Goal: Task Accomplishment & Management: Use online tool/utility

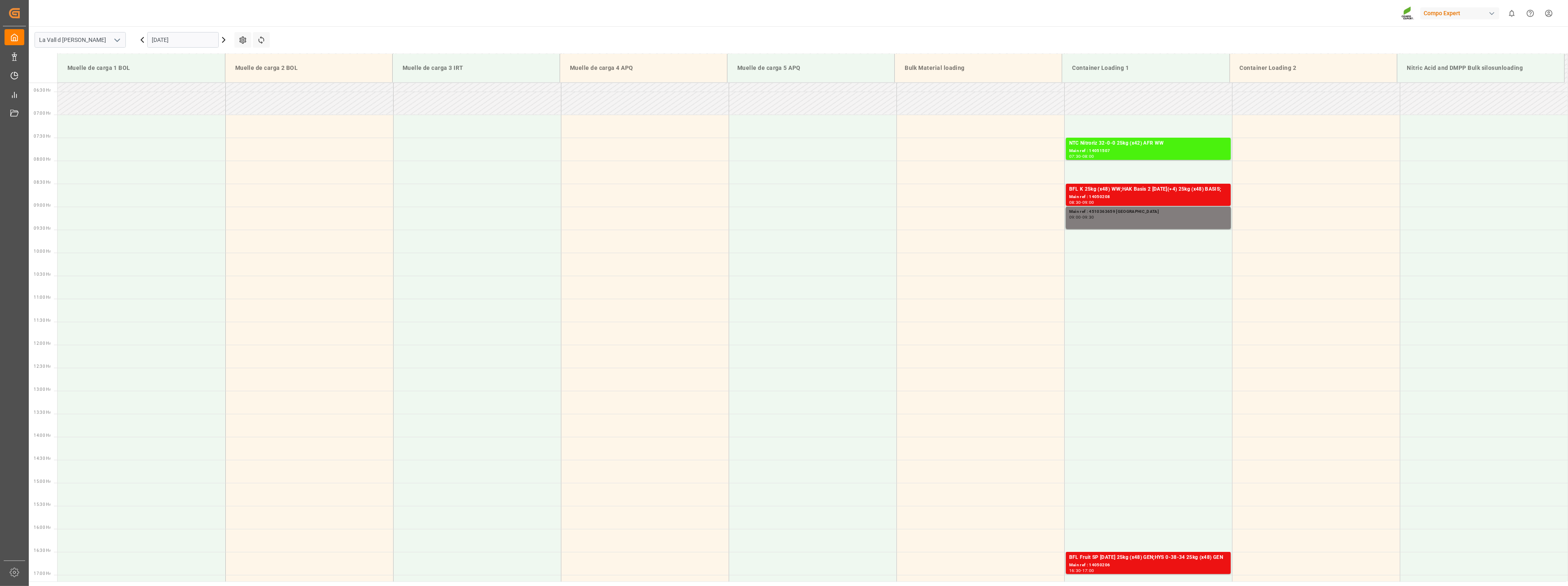
scroll to position [317, 0]
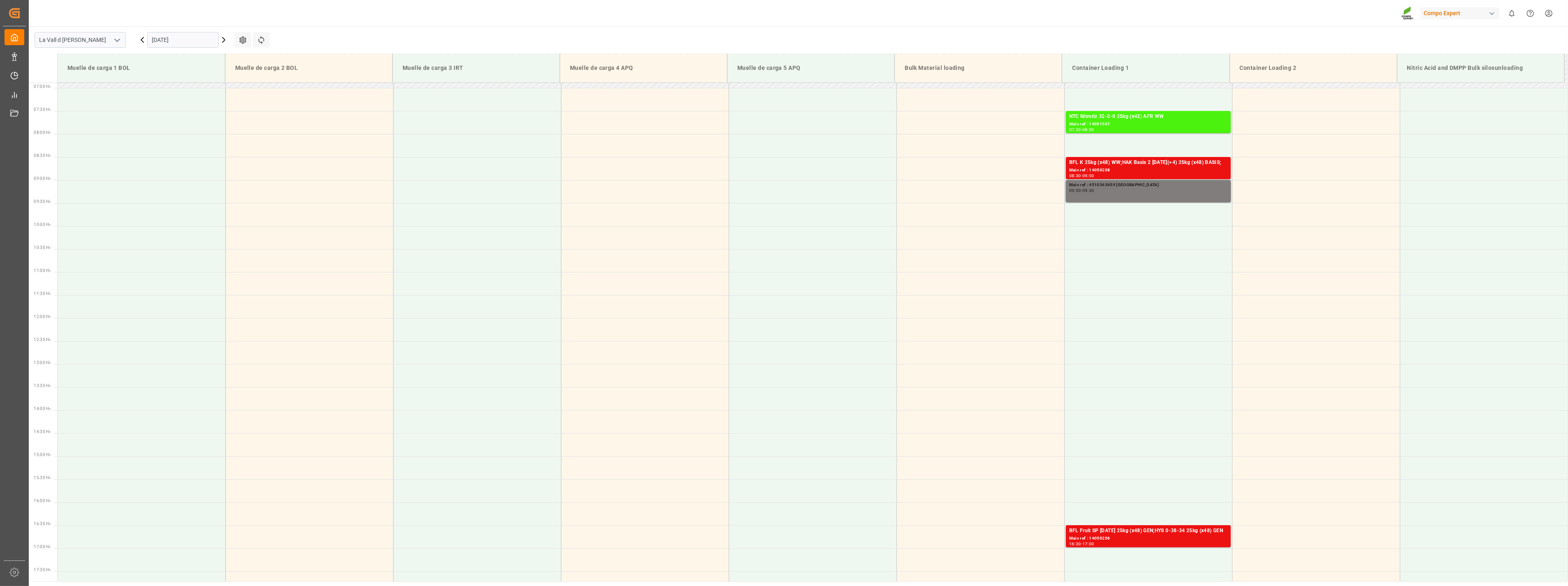
click at [223, 37] on icon at bounding box center [223, 40] width 10 height 10
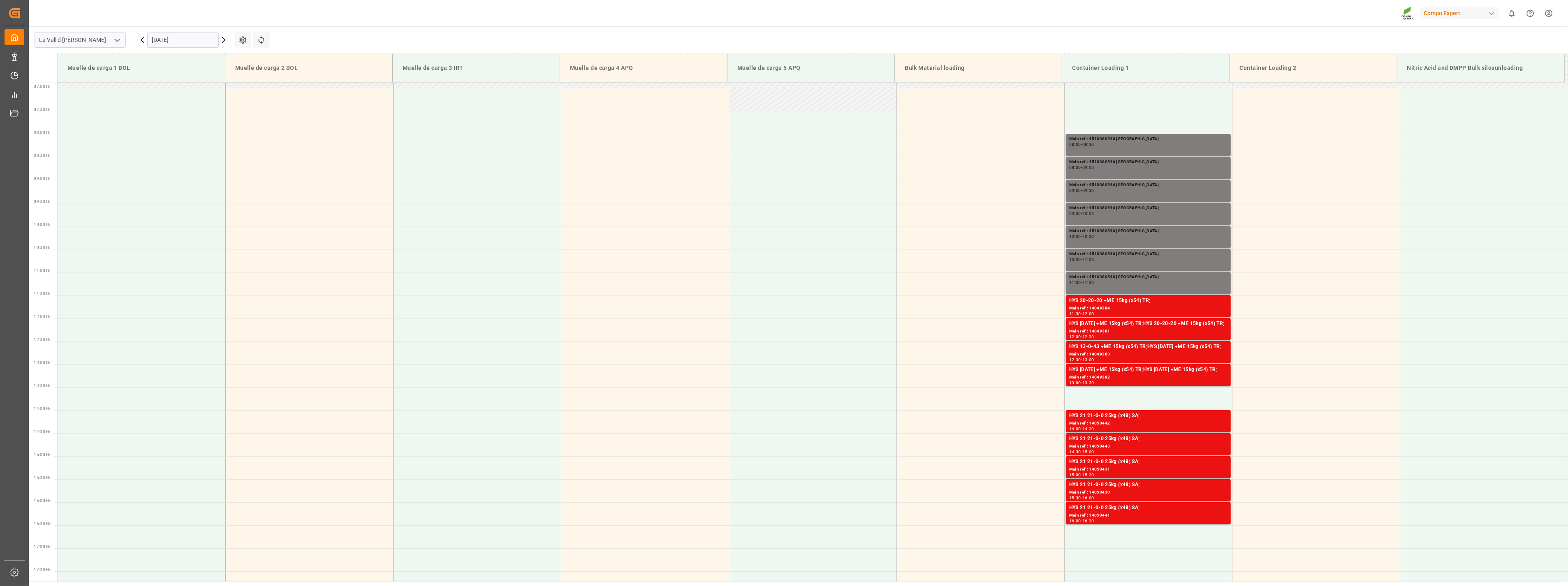
click at [212, 40] on input "03.09.2025" at bounding box center [183, 40] width 72 height 16
click at [207, 89] on span "4" at bounding box center [206, 89] width 3 height 5
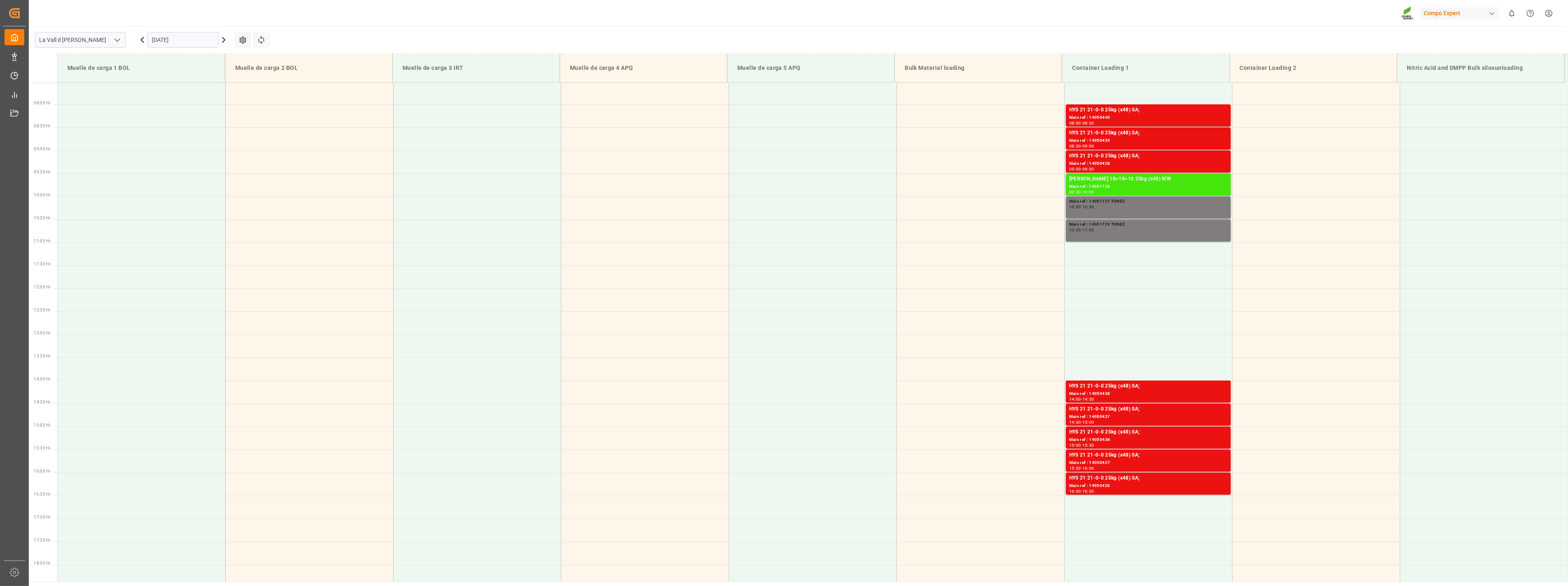
scroll to position [363, 0]
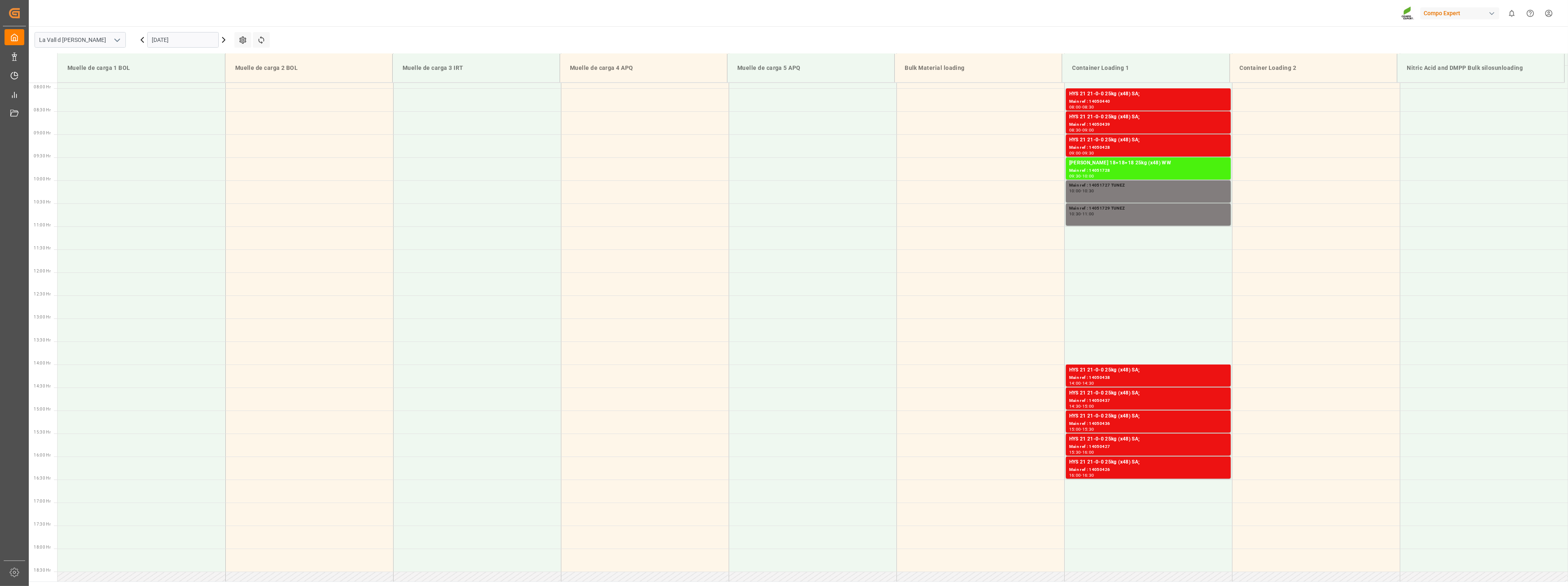
click at [223, 40] on icon at bounding box center [223, 40] width 10 height 10
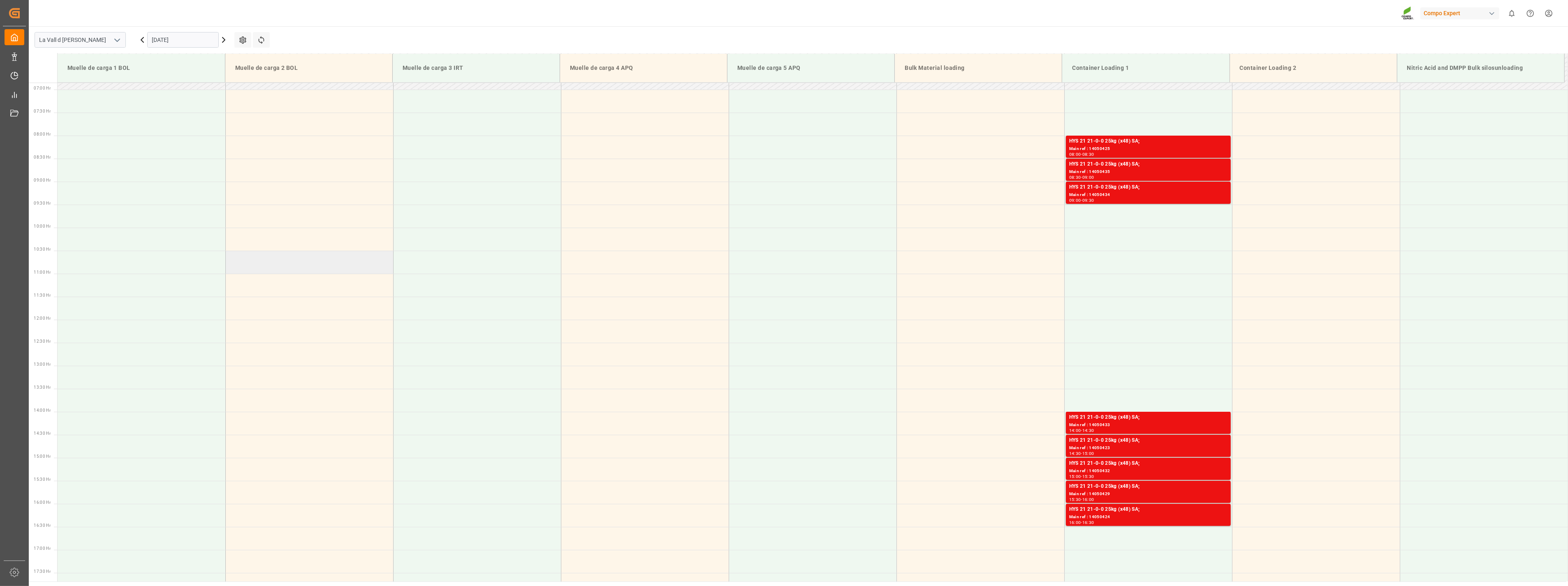
scroll to position [317, 0]
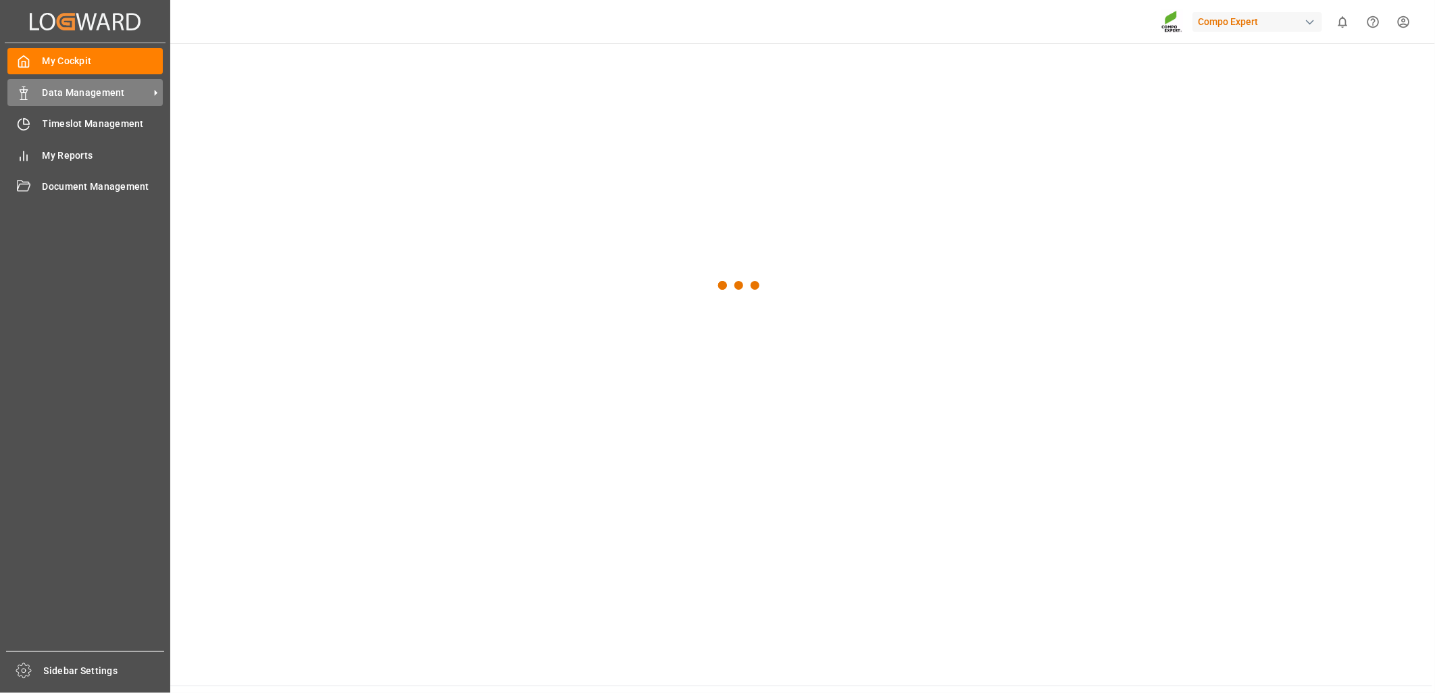
click at [31, 93] on div "Data Management Data Management" at bounding box center [84, 92] width 155 height 26
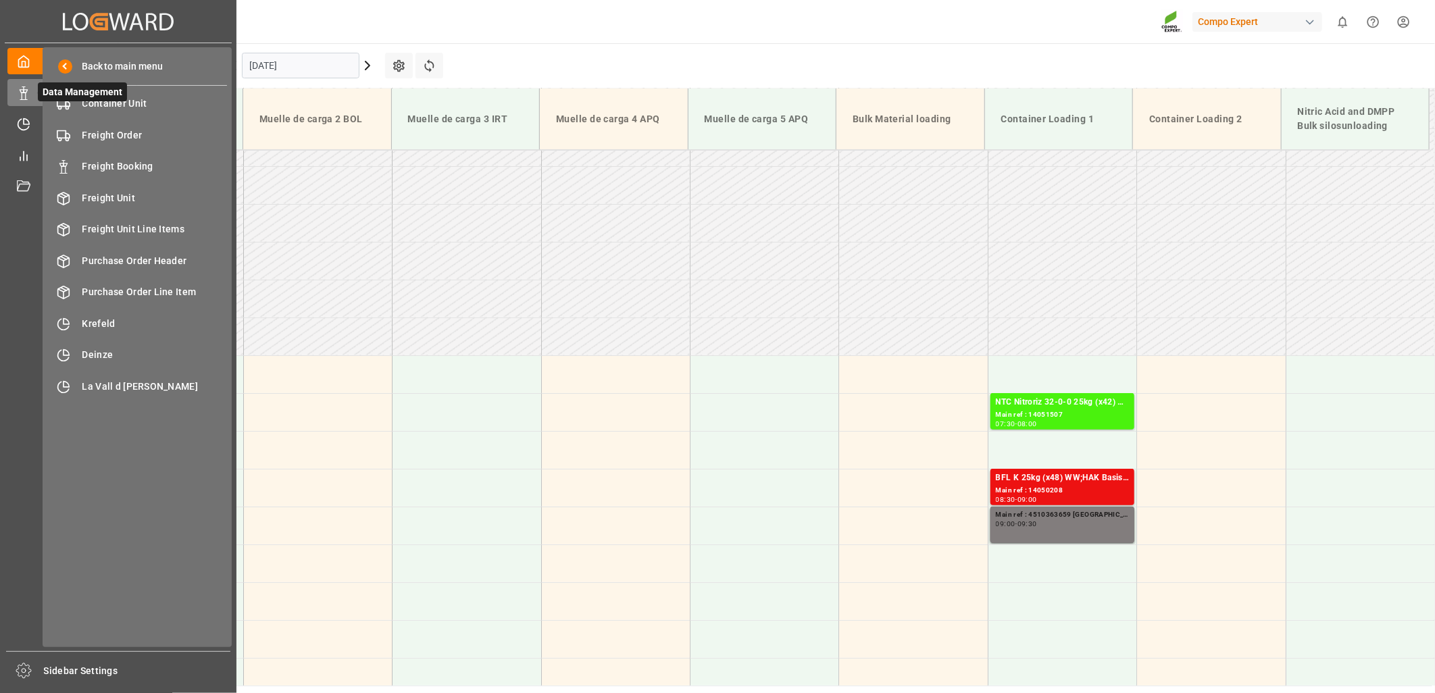
scroll to position [535, 0]
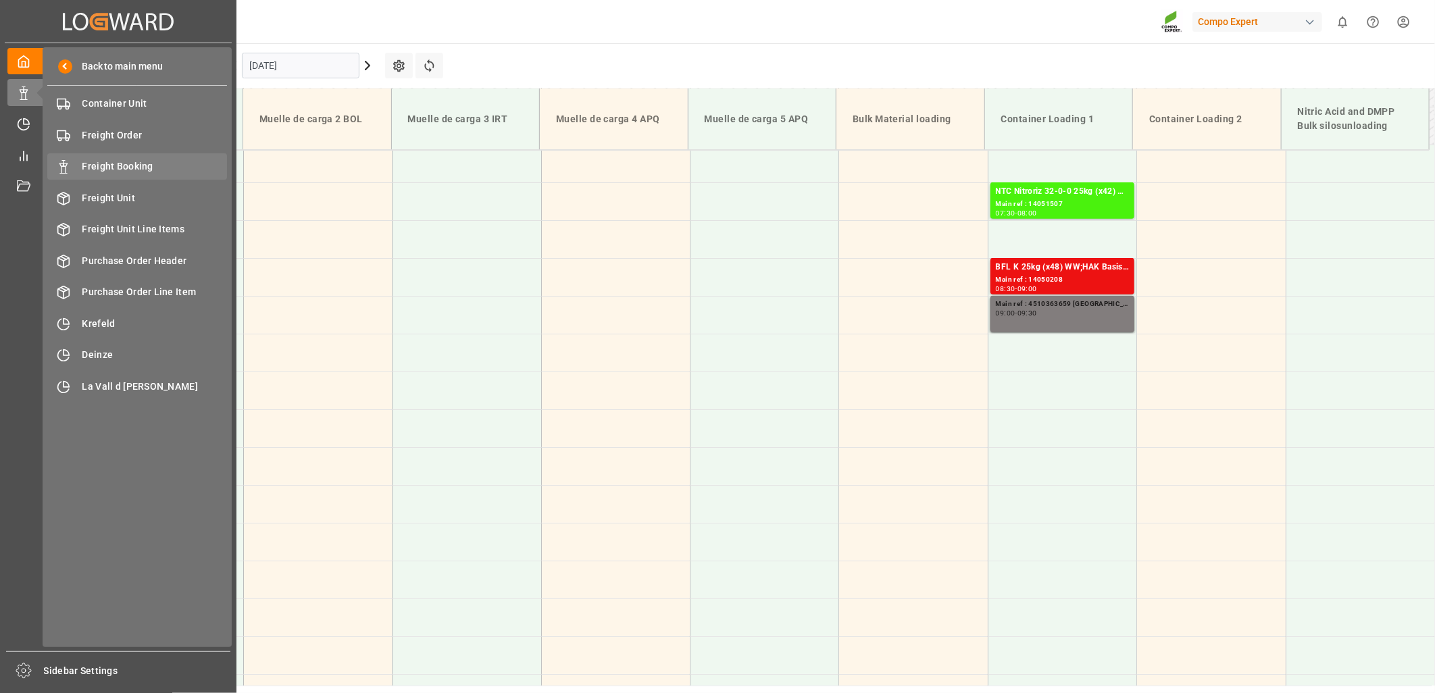
click at [102, 162] on span "Freight Booking" at bounding box center [154, 166] width 145 height 14
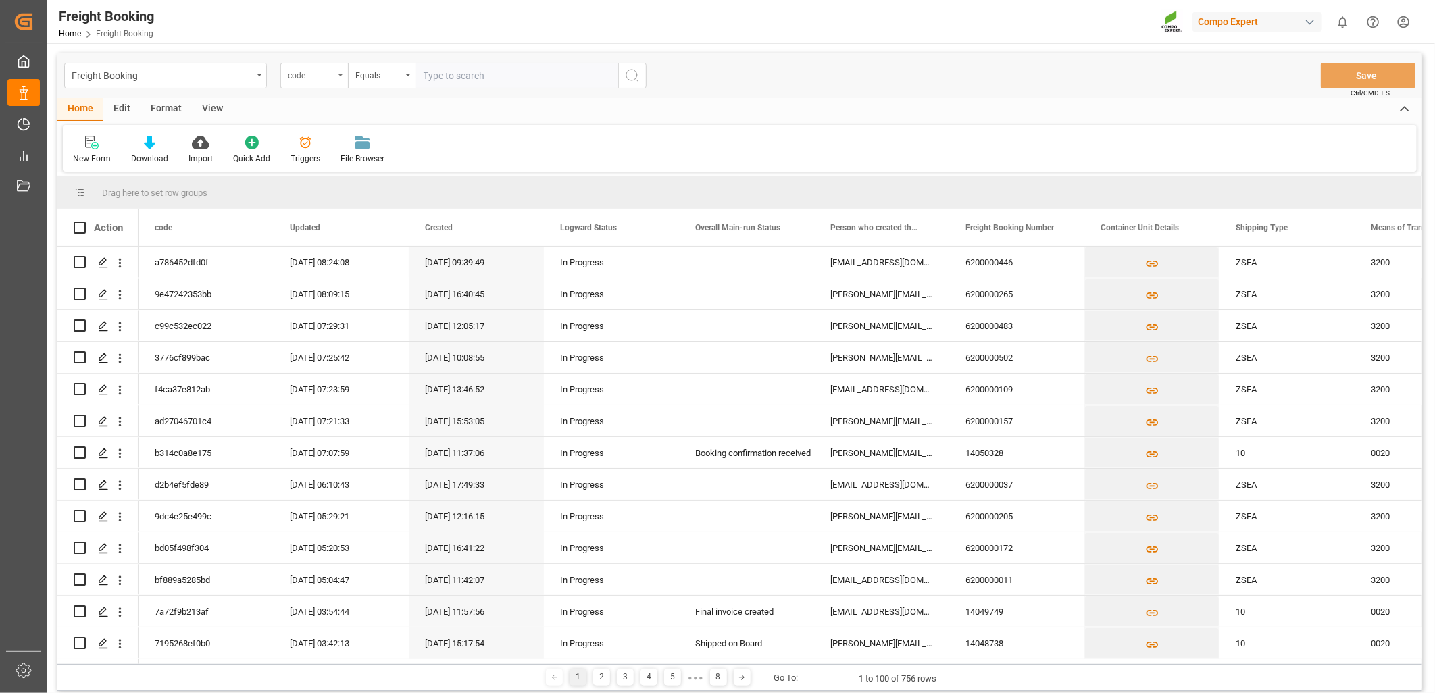
click at [338, 80] on div "code" at bounding box center [314, 76] width 68 height 26
type input "sap"
click at [353, 143] on div "SAP Order Numbers" at bounding box center [381, 138] width 201 height 28
click at [409, 78] on div "Equals" at bounding box center [382, 76] width 68 height 26
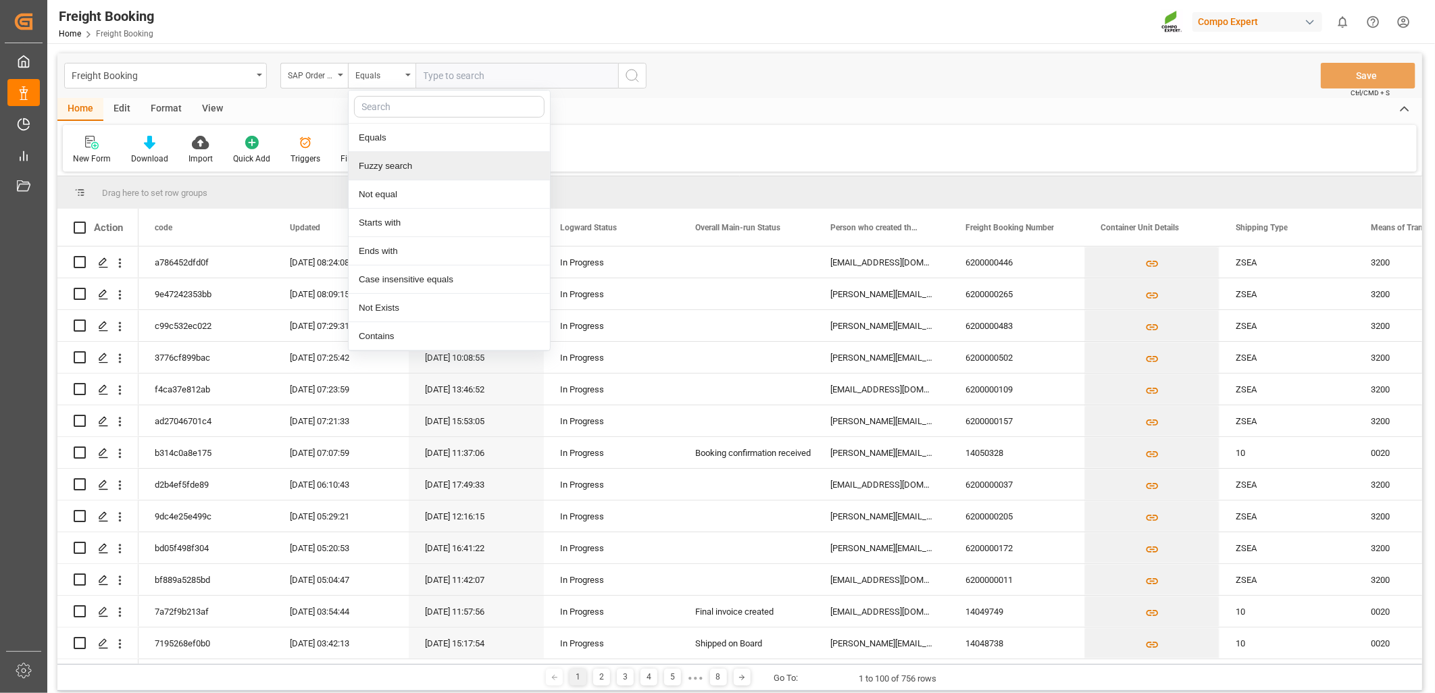
click at [395, 163] on div "Fuzzy search" at bounding box center [449, 166] width 201 height 28
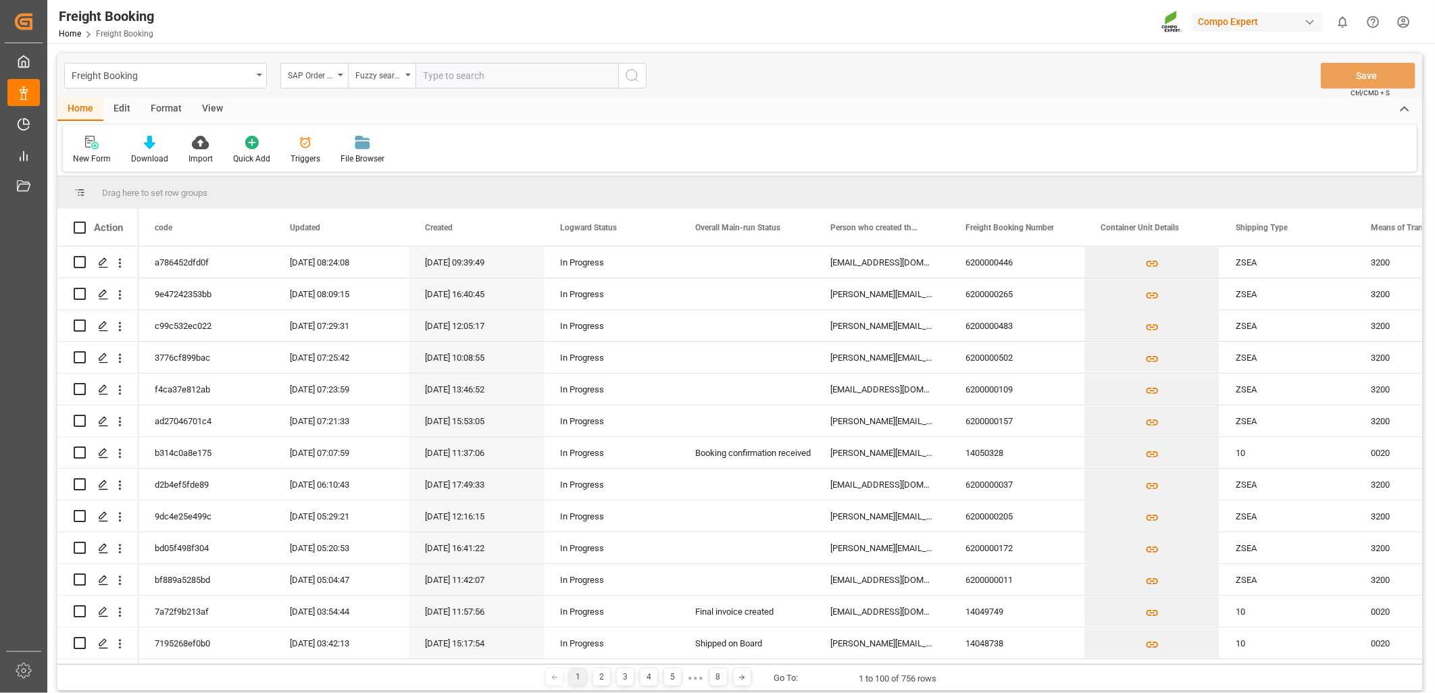
paste input "4510363536"
type input "4510363536"
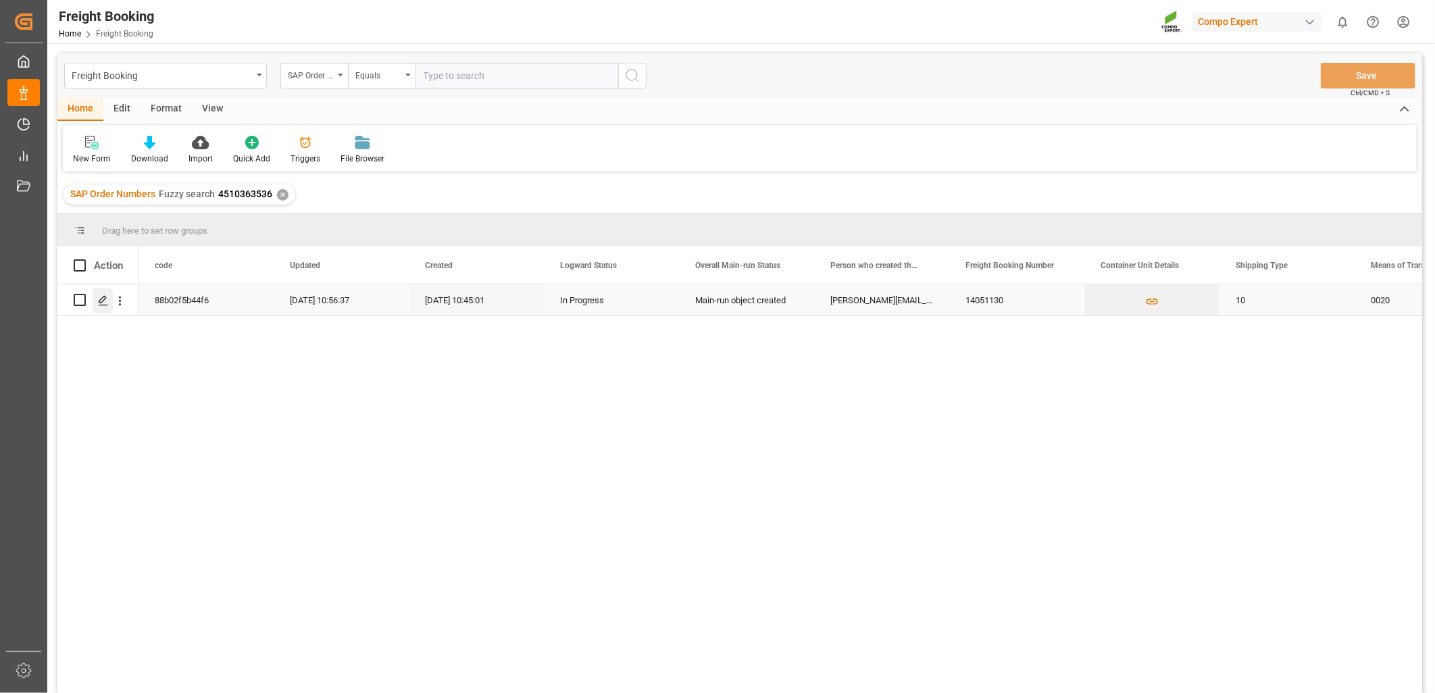
click at [102, 303] on icon "Press SPACE to select this row." at bounding box center [103, 300] width 11 height 11
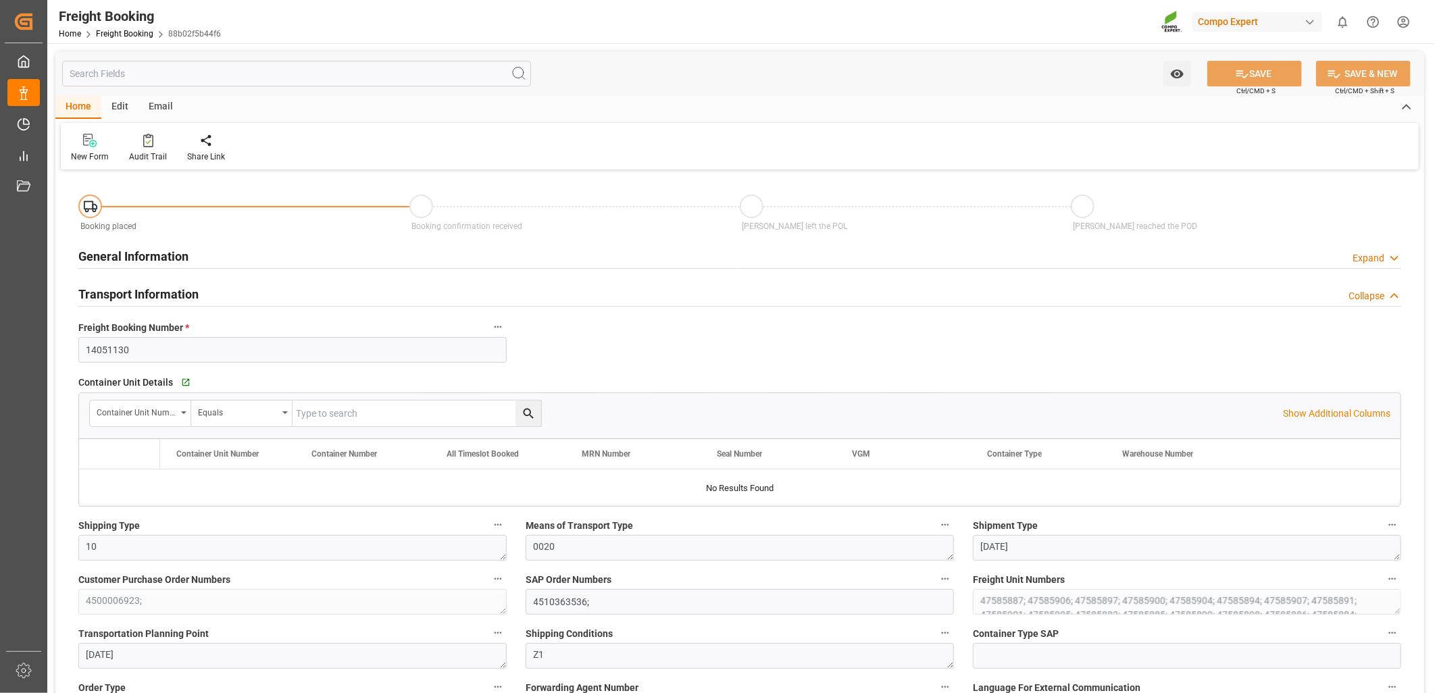
type input "ESVLC"
type input "CLSAI"
type input "500"
type input "614400"
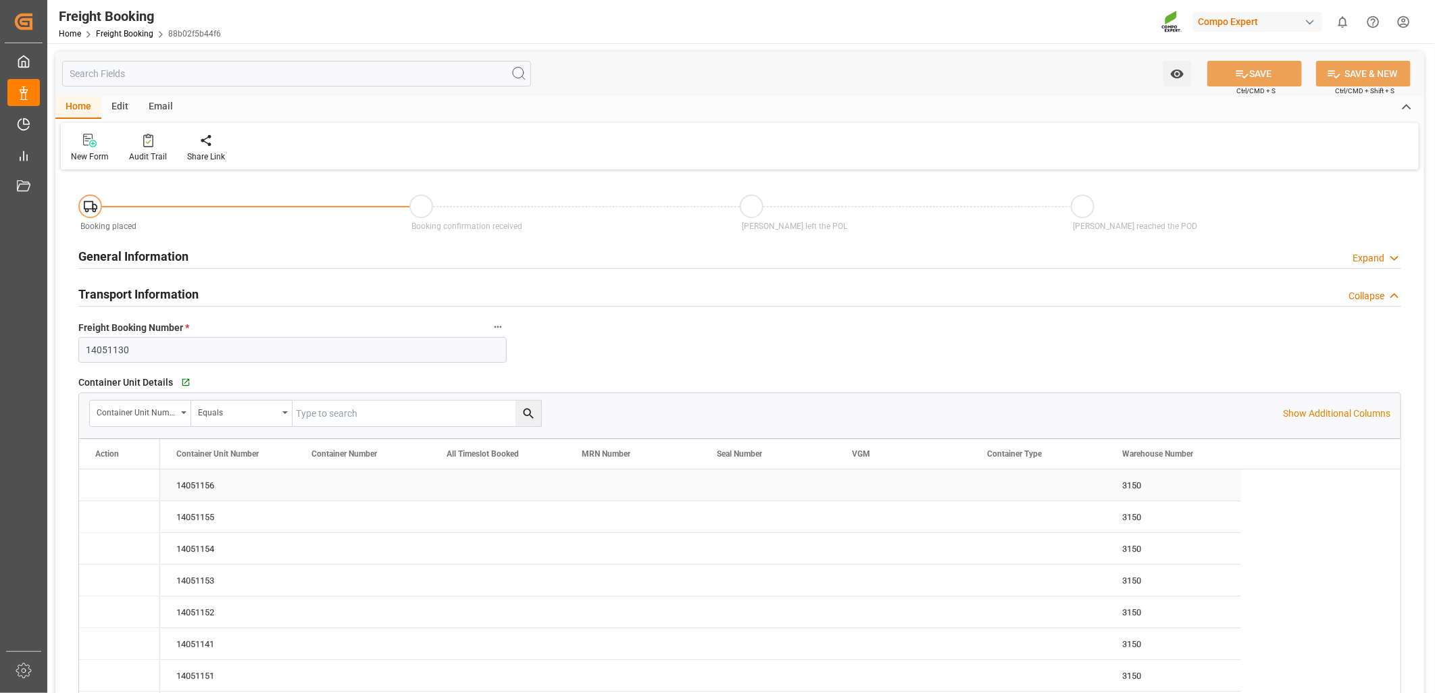
type input "[DATE] 00:00"
type input "[DATE] 10:47"
click at [109, 486] on icon "Press SPACE to select this row." at bounding box center [108, 485] width 14 height 14
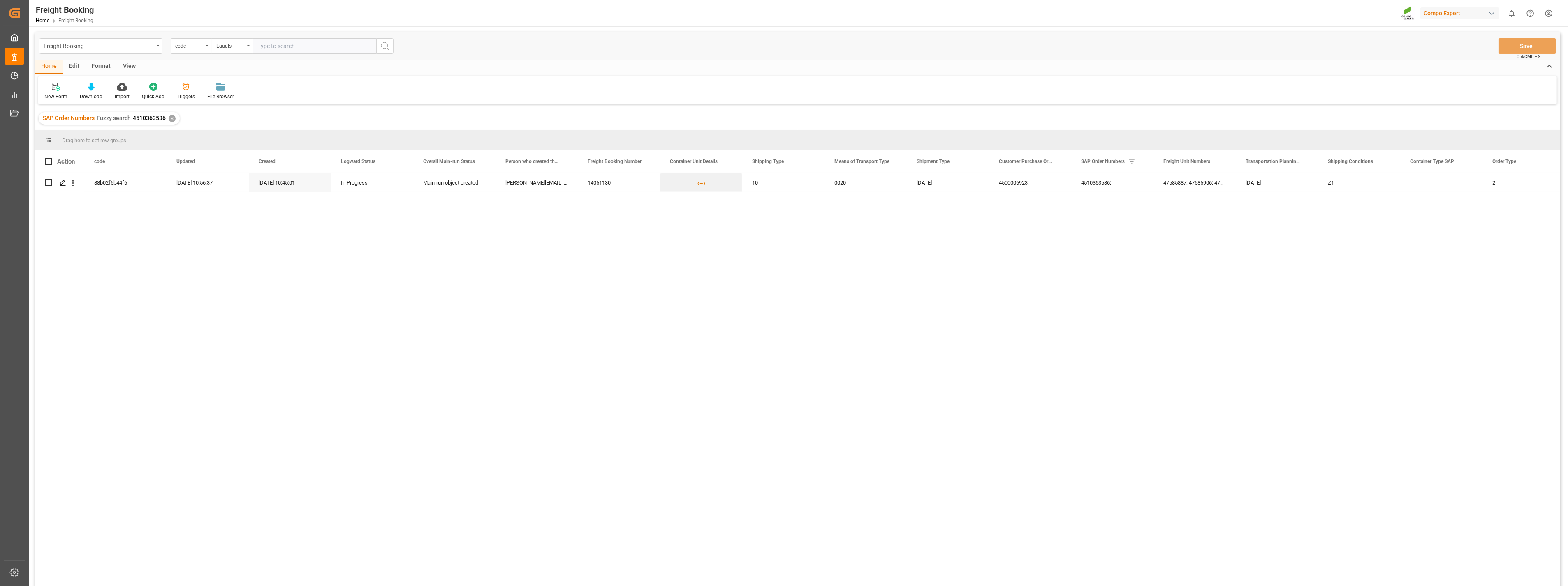
click at [873, 13] on html "Created by potrace 1.15, written by [PERSON_NAME] [DATE]-[DATE] Created by potr…" at bounding box center [784, 293] width 1568 height 586
click at [873, 80] on div "Users & Roles" at bounding box center [1410, 78] width 38 height 12
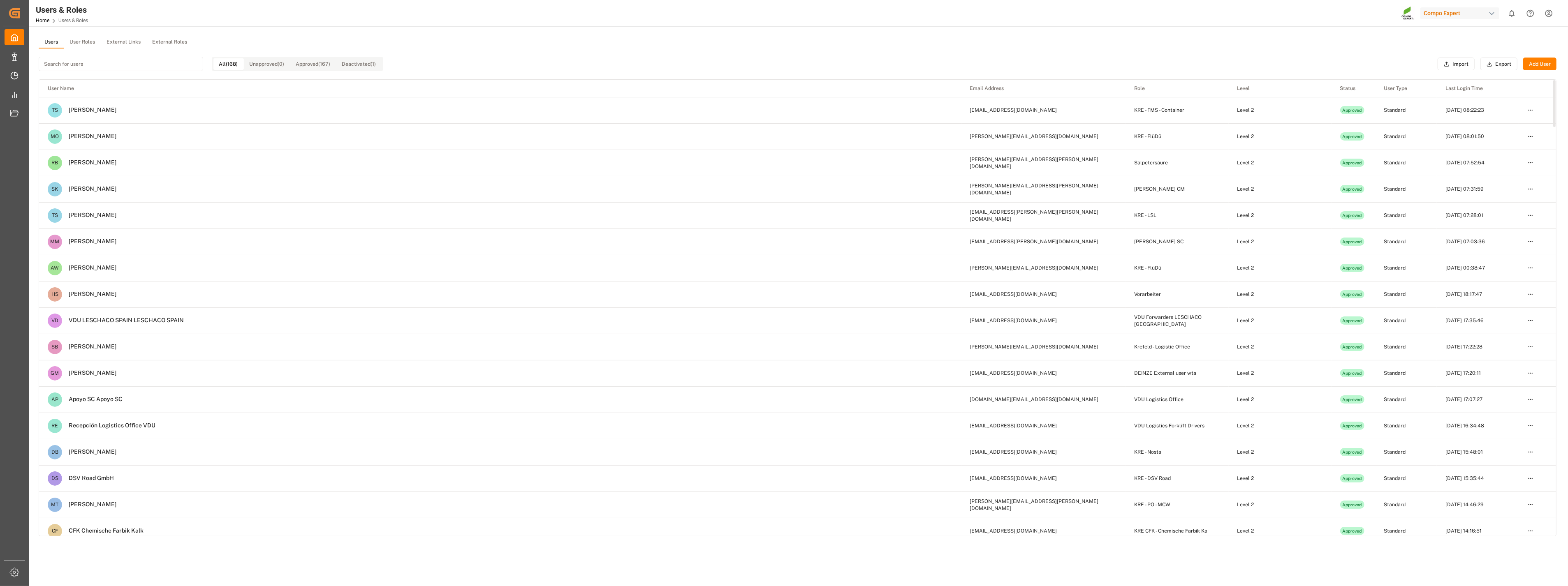
click at [96, 63] on input at bounding box center [121, 64] width 164 height 15
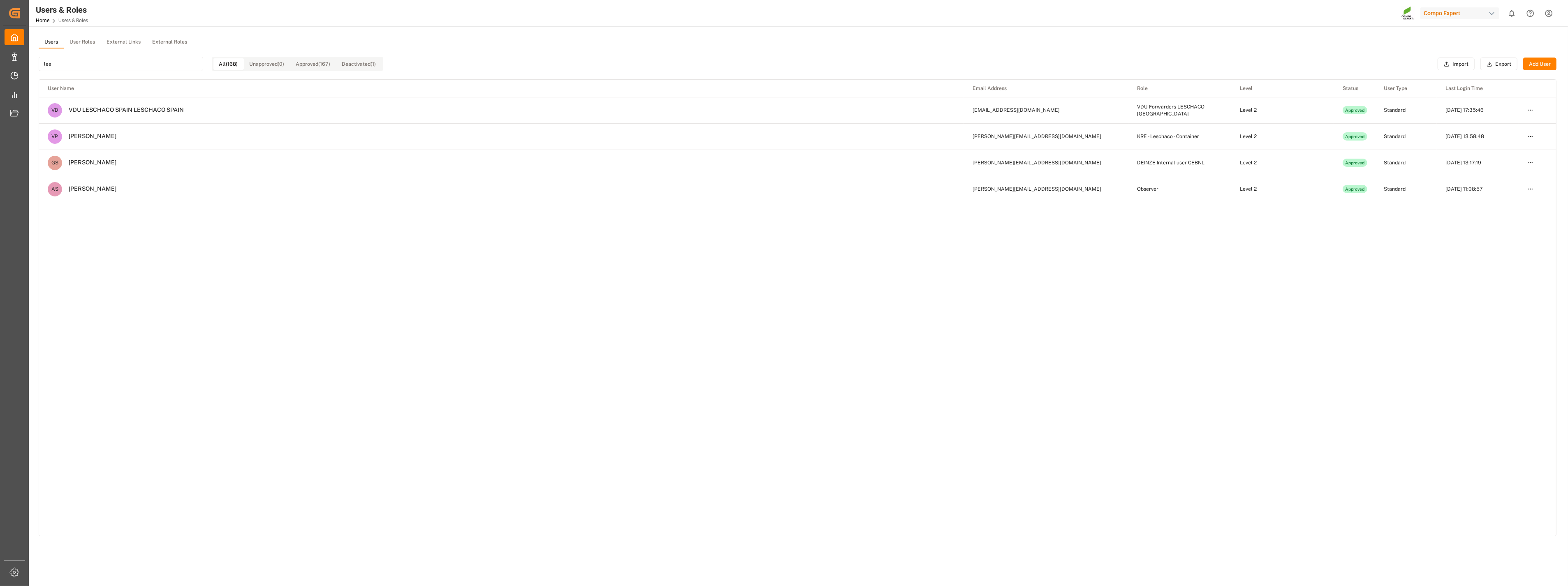
type input "les"
click at [120, 116] on td "VD VDU LESCHACO SPAIN LESCHACO [GEOGRAPHIC_DATA]" at bounding box center [501, 110] width 925 height 26
click at [93, 113] on td "VD VDU LESCHACO SPAIN LESCHACO [GEOGRAPHIC_DATA]" at bounding box center [501, 110] width 925 height 26
click at [873, 110] on html "Created by potrace 1.15, written by [PERSON_NAME] [DATE]-[DATE] Created by potr…" at bounding box center [784, 293] width 1568 height 586
click at [873, 126] on div "Edit" at bounding box center [1514, 125] width 43 height 12
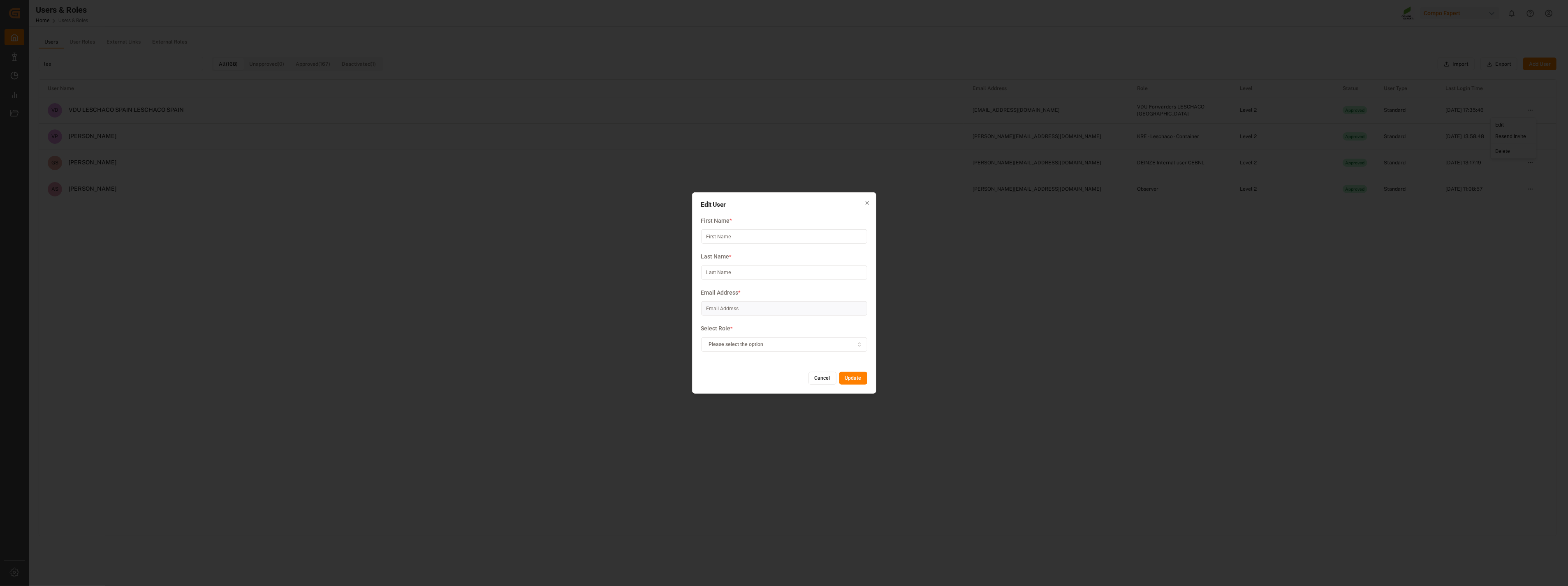
type input "VDU LESCHACO SPAIN"
type input "LESCHACO SPAIN"
type input "[EMAIL_ADDRESS][DOMAIN_NAME]"
click at [820, 378] on button "Cancel" at bounding box center [822, 378] width 28 height 13
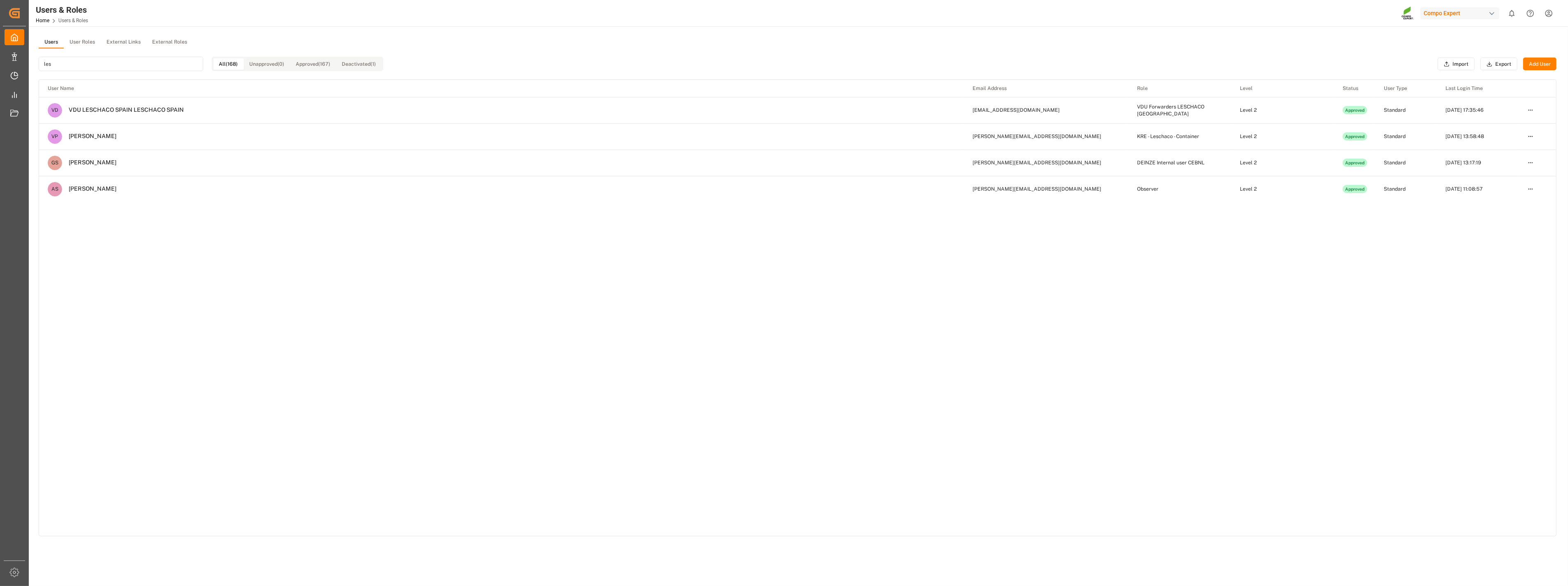
click at [873, 111] on html "Created by potrace 1.15, written by [PERSON_NAME] [DATE]-[DATE] Created by potr…" at bounding box center [784, 293] width 1568 height 586
drag, startPoint x: 558, startPoint y: 419, endPoint x: 565, endPoint y: 402, distance: 18.4
click at [561, 416] on html "Created by potrace 1.15, written by [PERSON_NAME] [DATE]-[DATE] Created by potr…" at bounding box center [784, 293] width 1568 height 586
click at [88, 66] on input "les" at bounding box center [121, 64] width 164 height 15
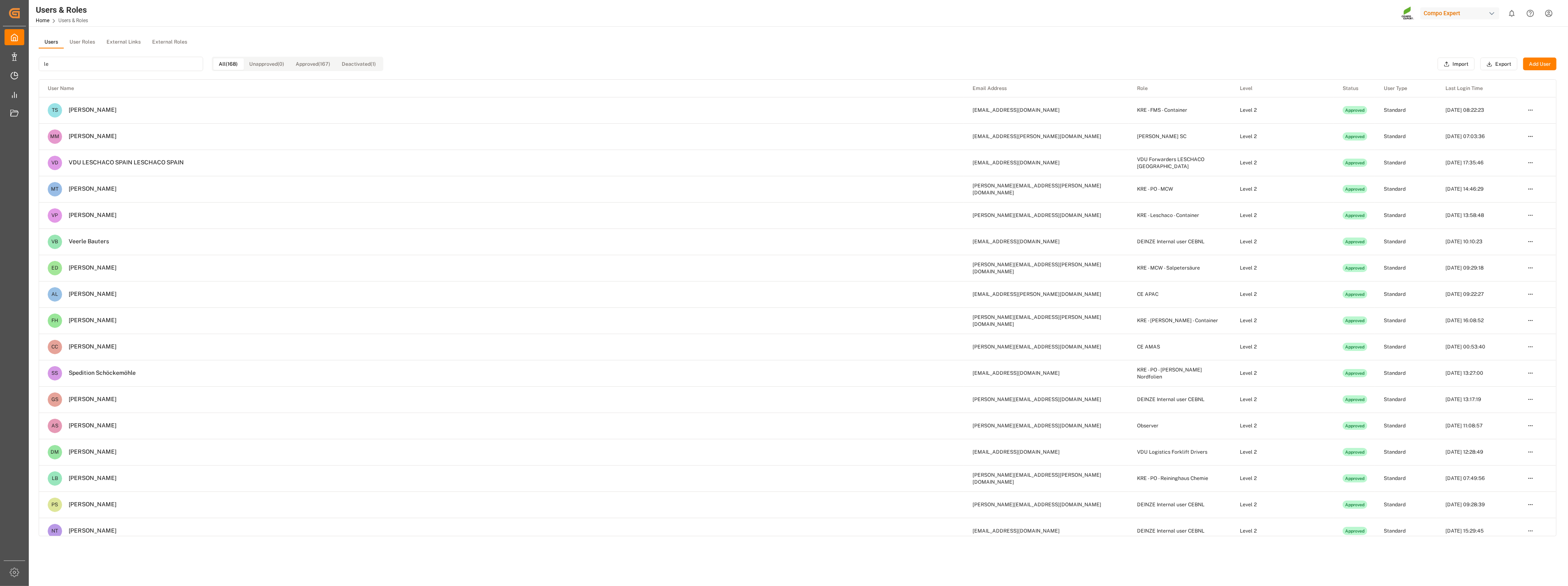
type input "l"
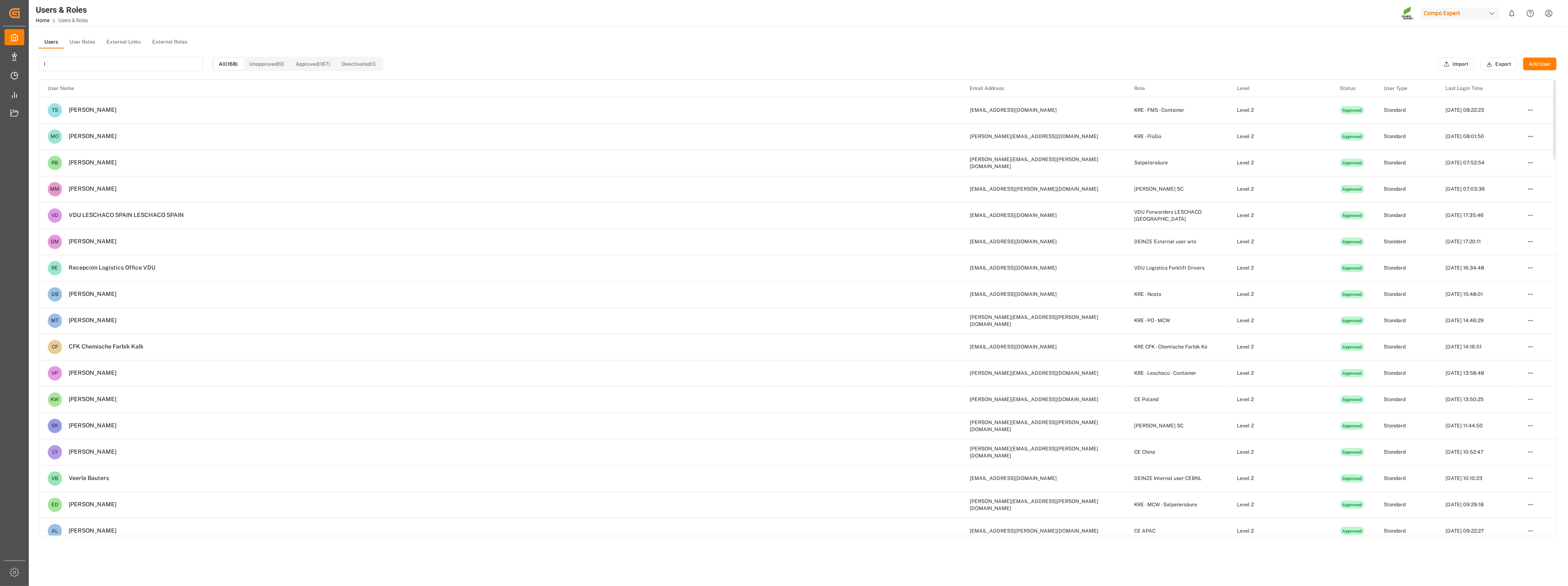
click at [82, 44] on button "User Roles" at bounding box center [82, 42] width 37 height 12
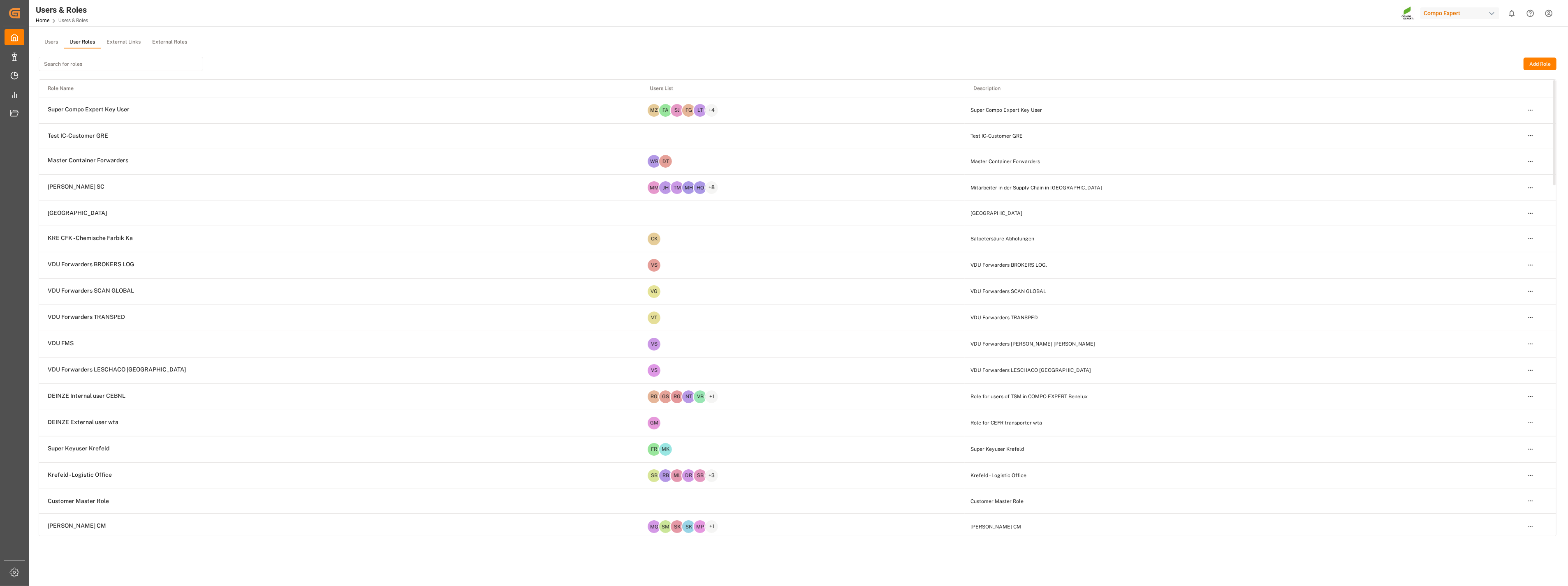
click at [89, 66] on input at bounding box center [121, 64] width 164 height 15
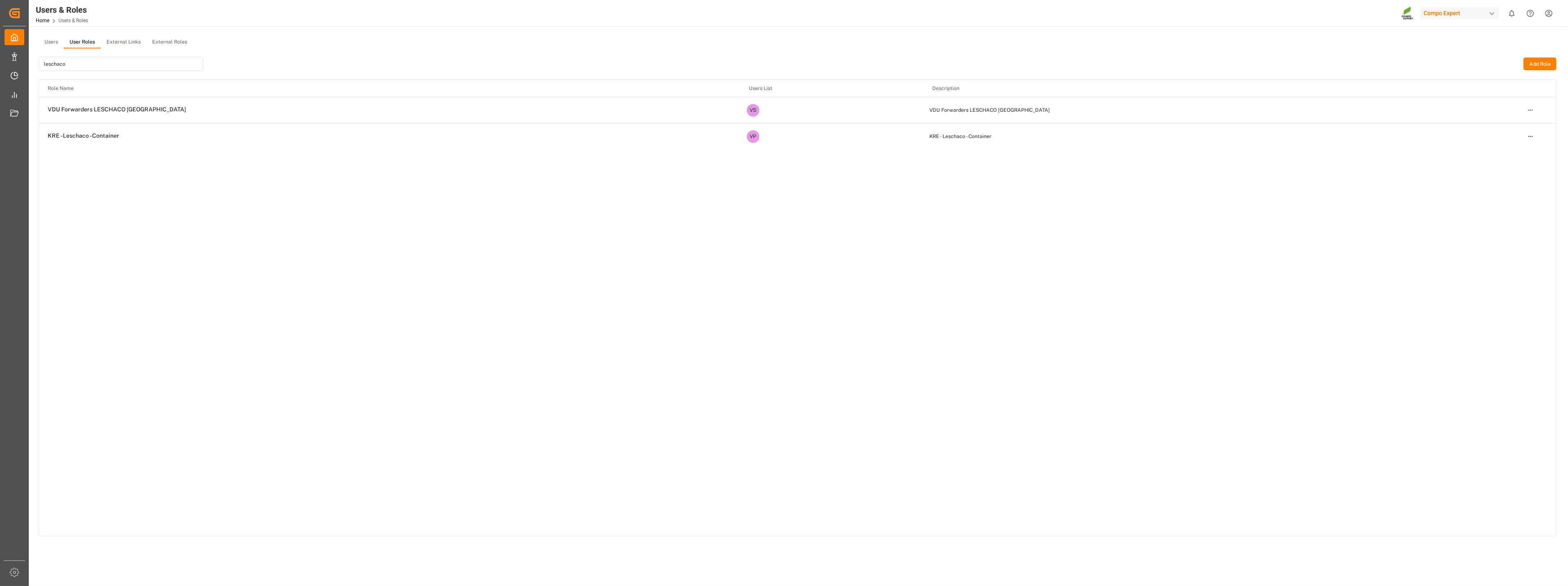
type input "leschaco"
click at [85, 103] on td "VDU Forwarders LESCHACO [GEOGRAPHIC_DATA]" at bounding box center [390, 110] width 701 height 25
click at [873, 110] on html "Created by potrace 1.15, written by [PERSON_NAME] [DATE]-[DATE] Created by potr…" at bounding box center [784, 293] width 1568 height 586
click at [873, 128] on div "Edit" at bounding box center [1514, 125] width 43 height 12
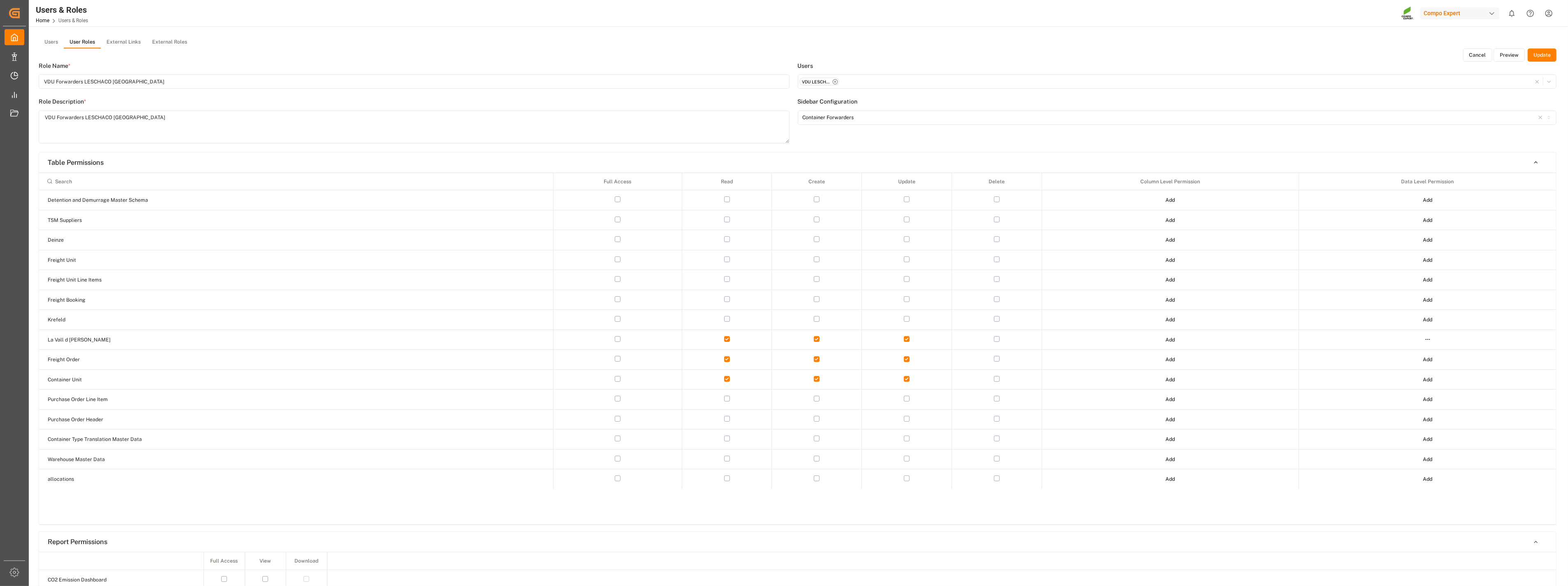
click at [873, 55] on button "Preview" at bounding box center [1509, 55] width 31 height 13
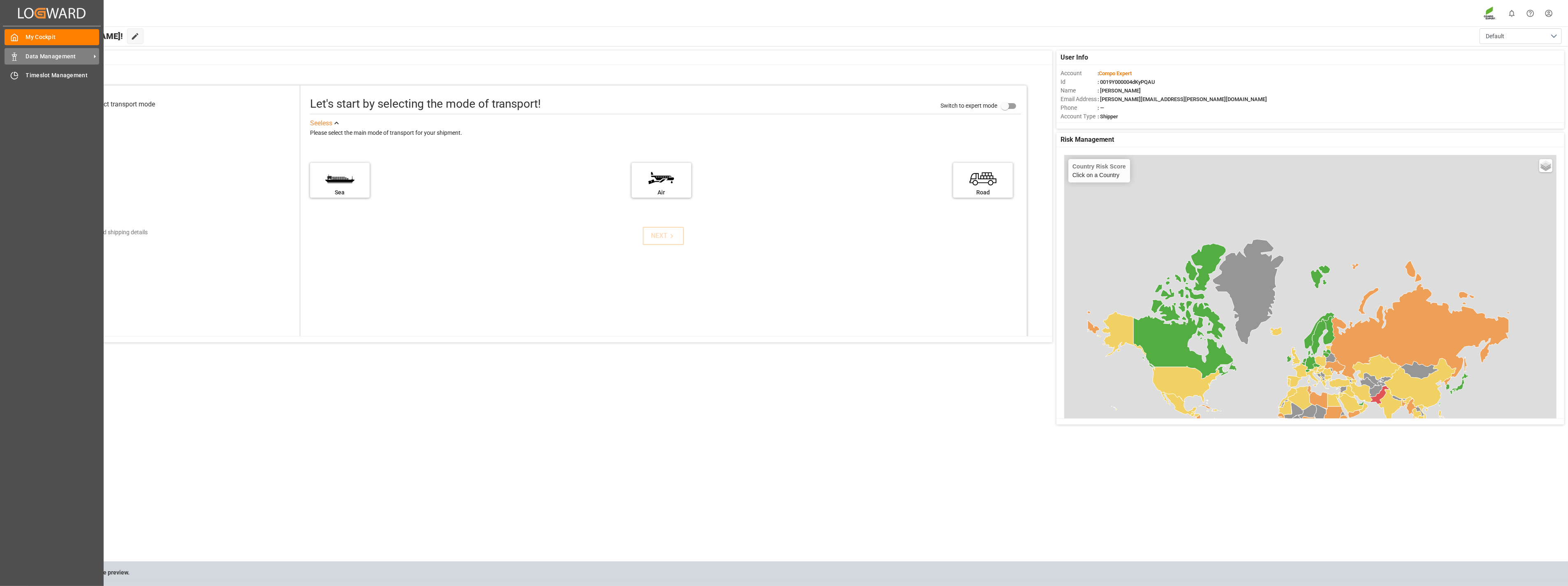
click at [18, 55] on icon at bounding box center [15, 57] width 9 height 9
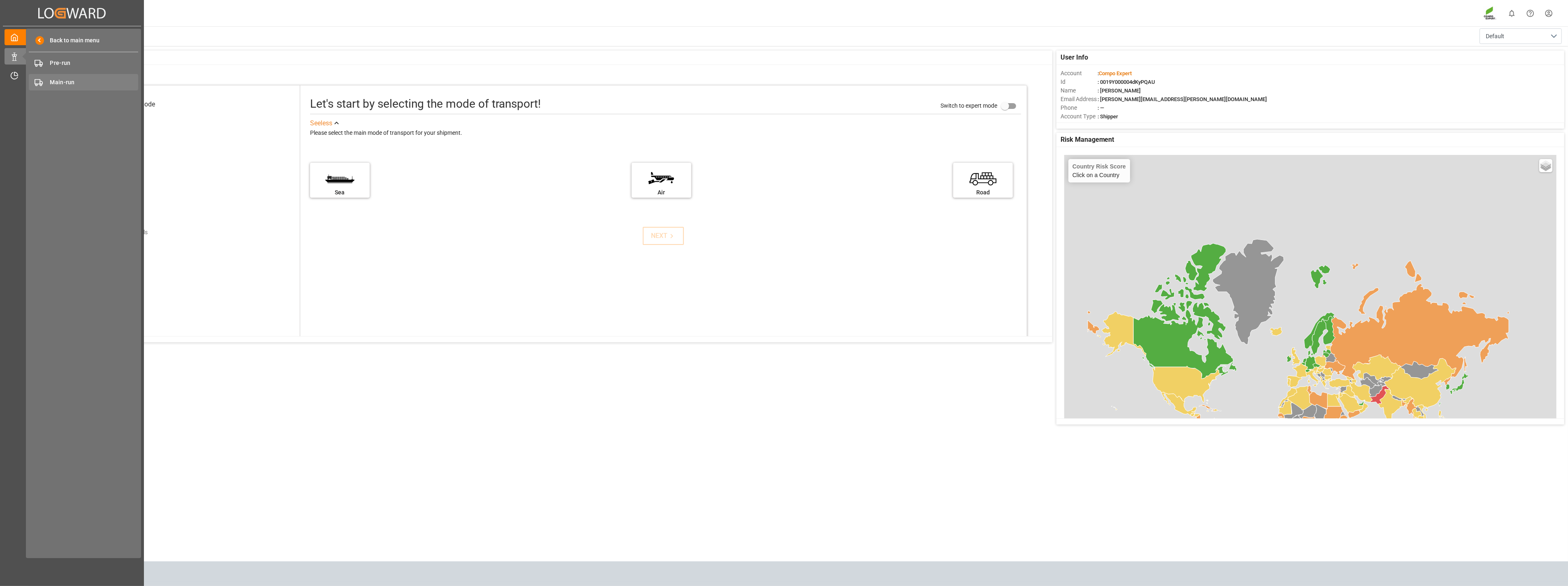
click at [67, 82] on span "Main-run" at bounding box center [94, 82] width 88 height 9
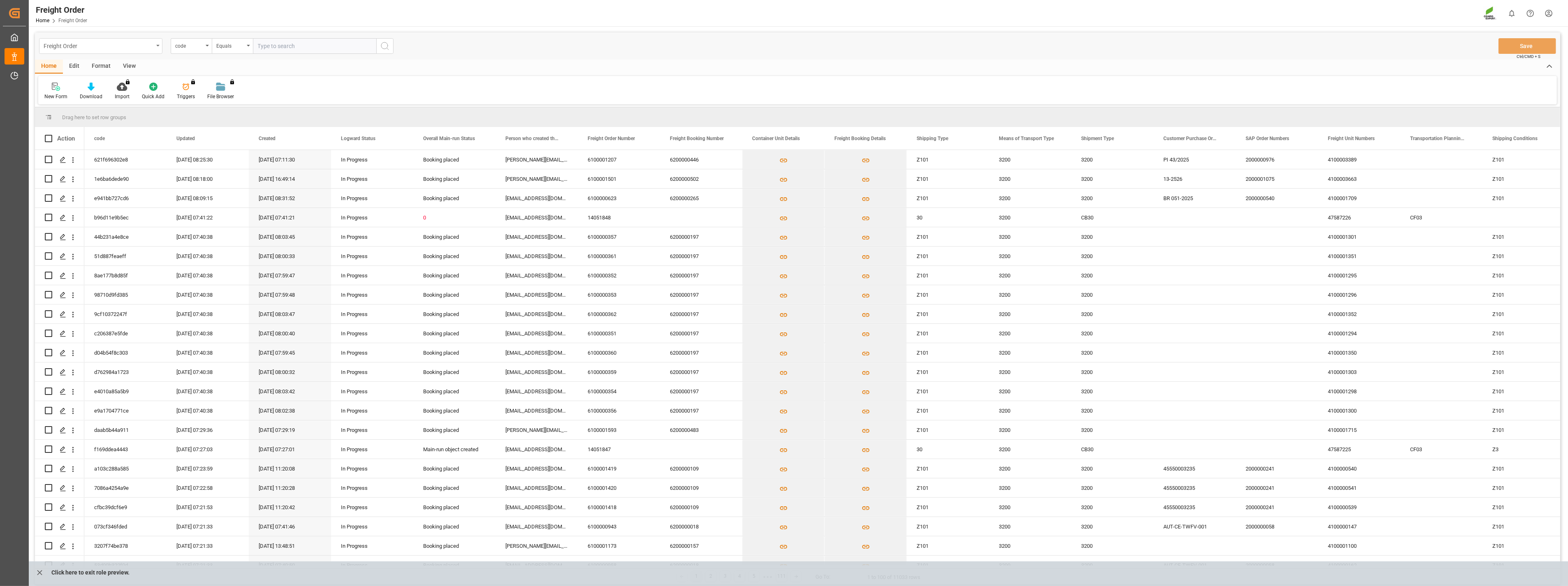
click at [155, 48] on div "Freight Order" at bounding box center [100, 46] width 124 height 16
click at [57, 116] on div "Container Unit" at bounding box center [100, 118] width 122 height 17
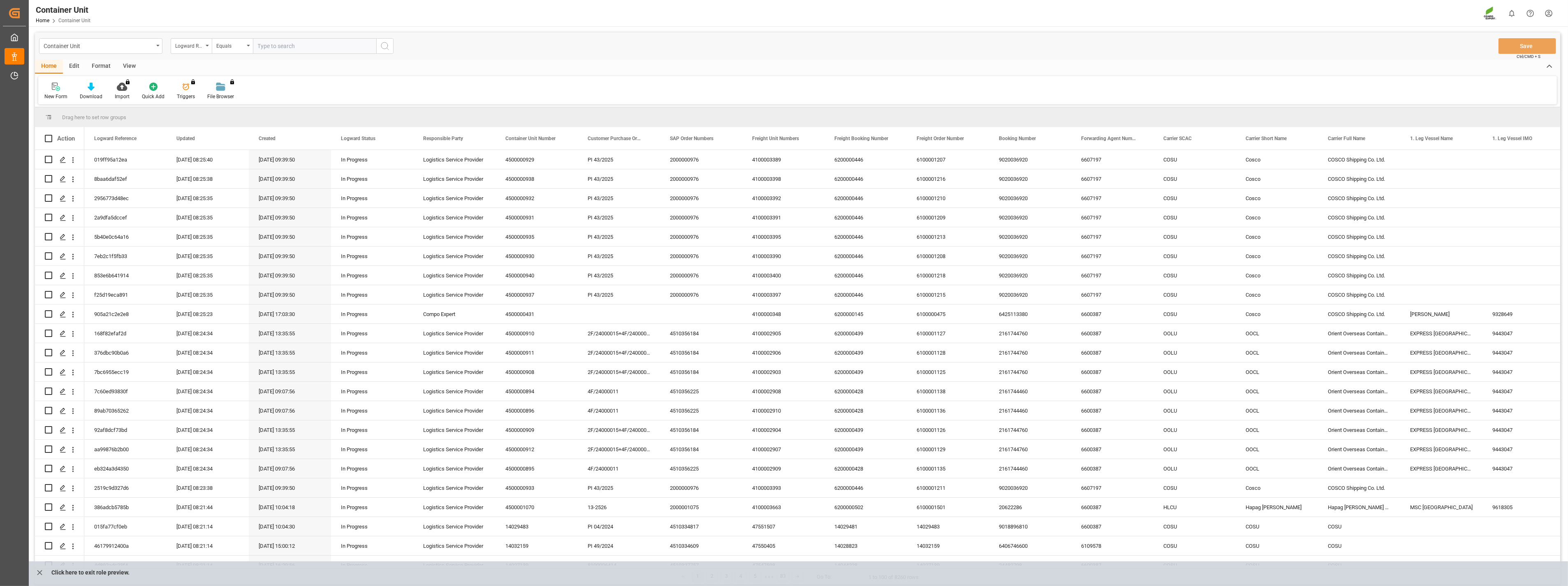
click at [206, 46] on icon "open menu" at bounding box center [207, 46] width 3 height 2
type input "sap"
click at [221, 83] on div "SAP Order Numbers" at bounding box center [232, 84] width 122 height 17
click at [288, 47] on input "text" at bounding box center [314, 46] width 124 height 16
click at [246, 46] on div "Equals" at bounding box center [233, 46] width 41 height 16
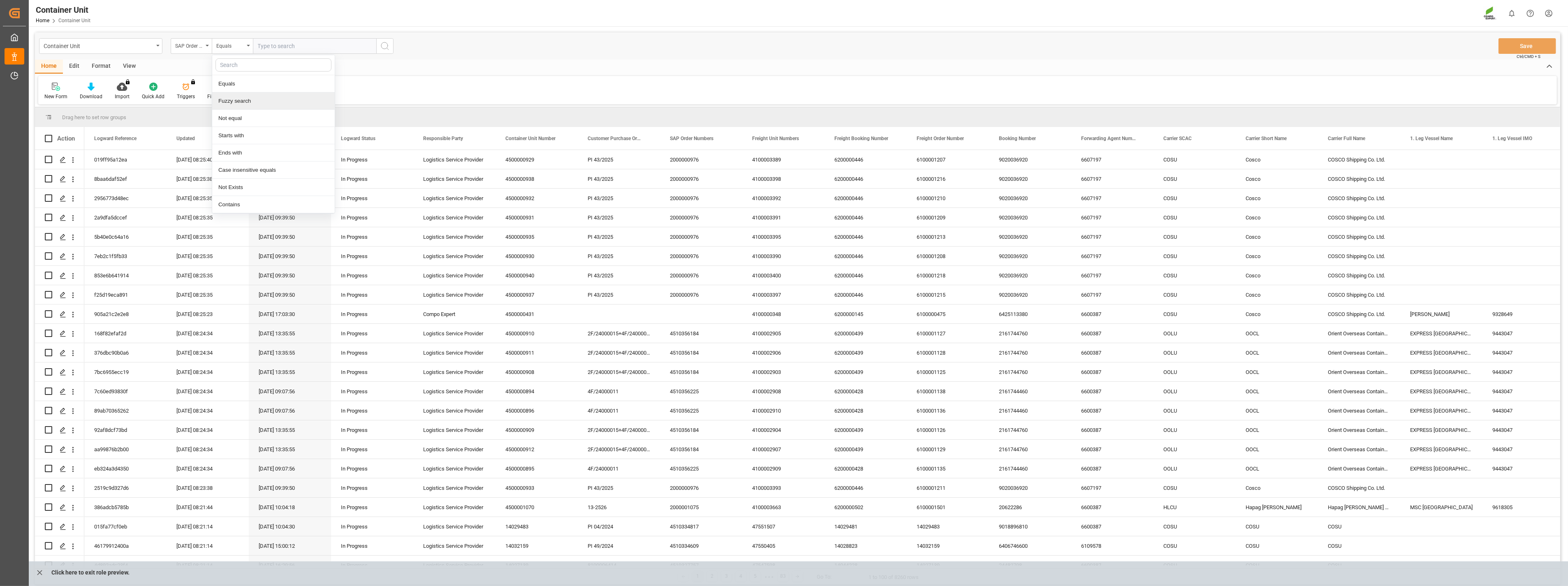
click at [242, 99] on div "Fuzzy search" at bounding box center [273, 101] width 122 height 17
paste input "4510363536"
type input "4510363536"
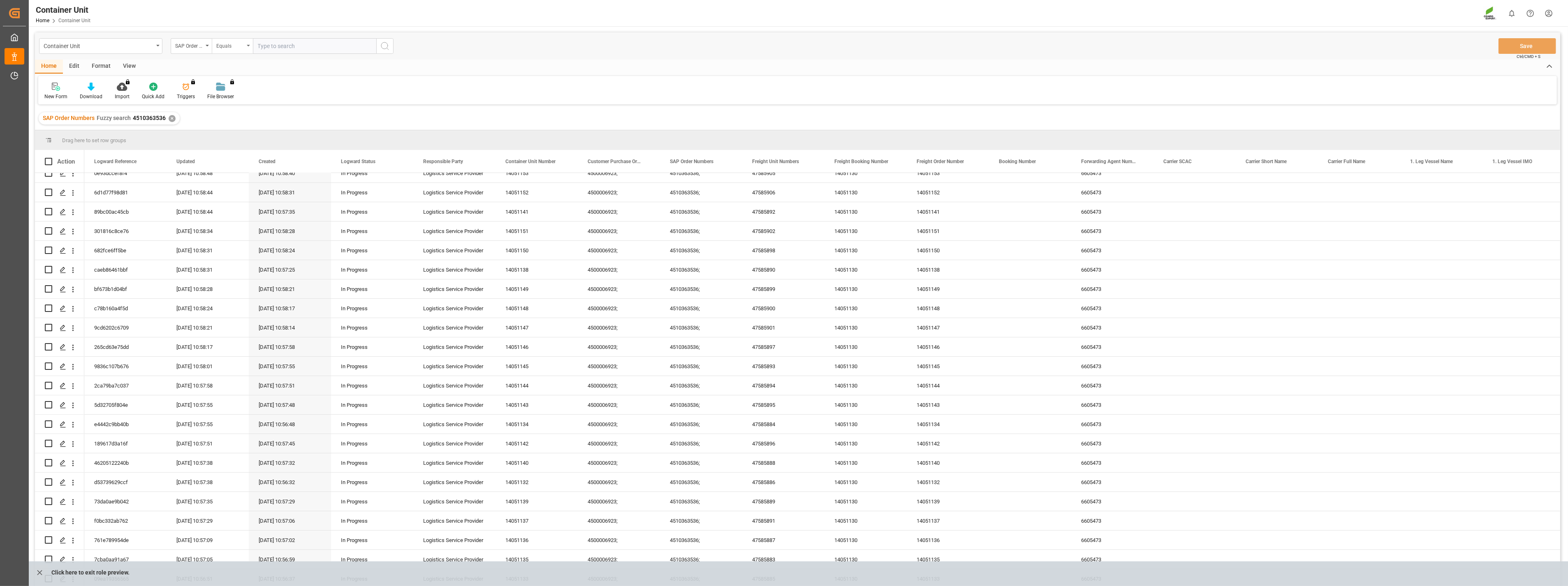
click at [246, 47] on div "Equals" at bounding box center [233, 46] width 41 height 16
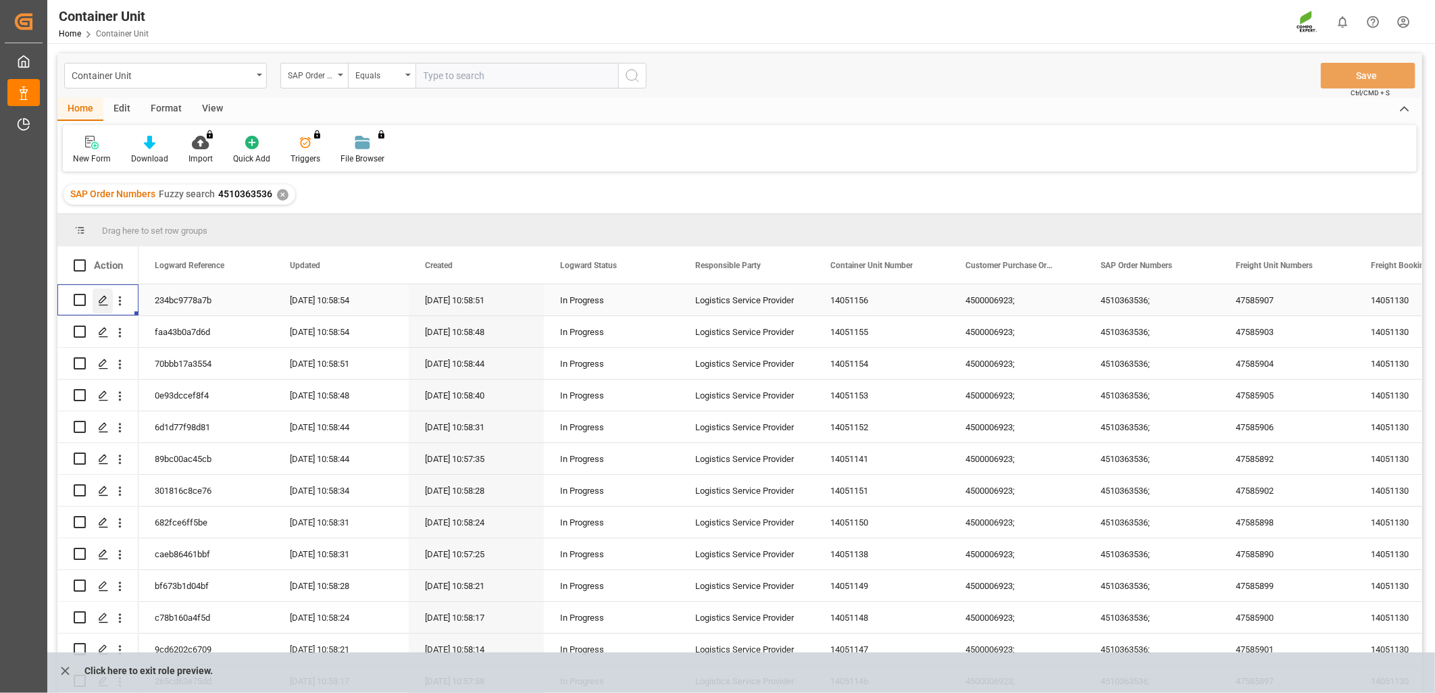
click at [100, 305] on line "Press SPACE to select this row." at bounding box center [103, 305] width 8 height 0
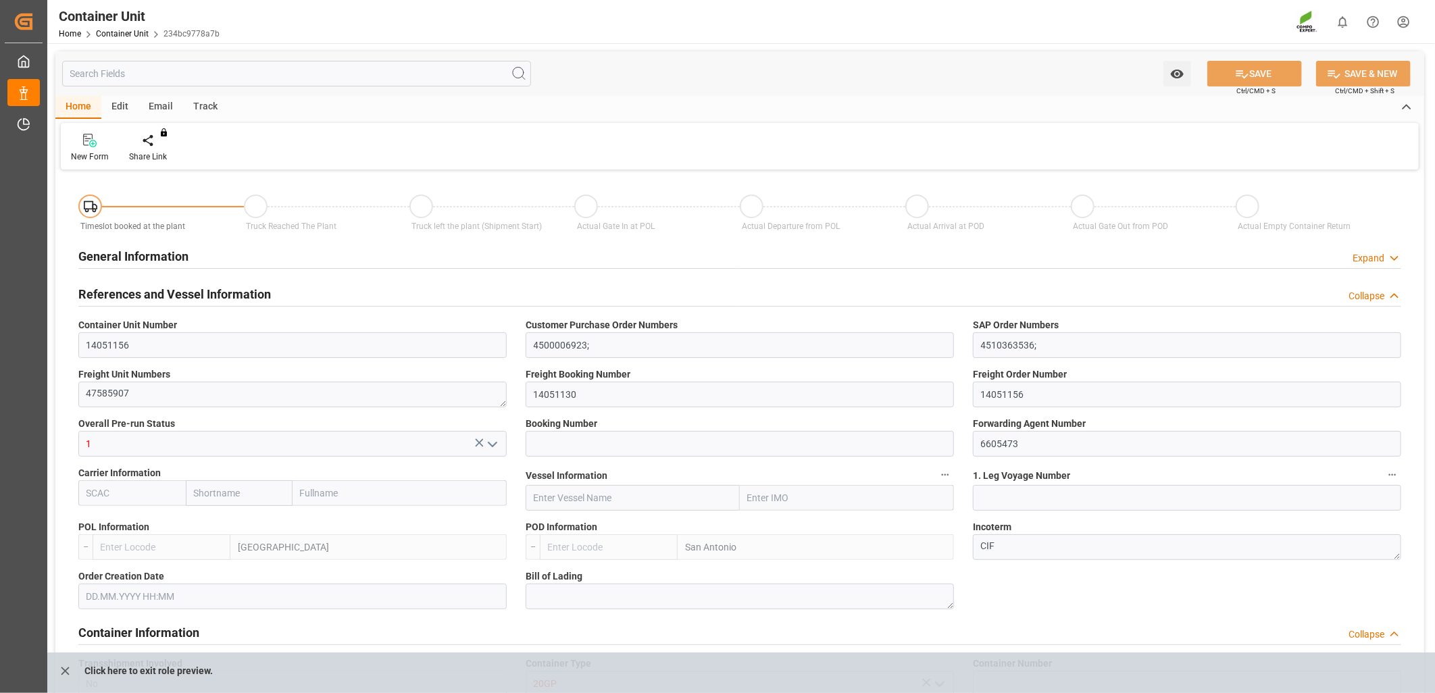
type input "ESVLC"
type input "CLSAI"
type input "0"
type input "500"
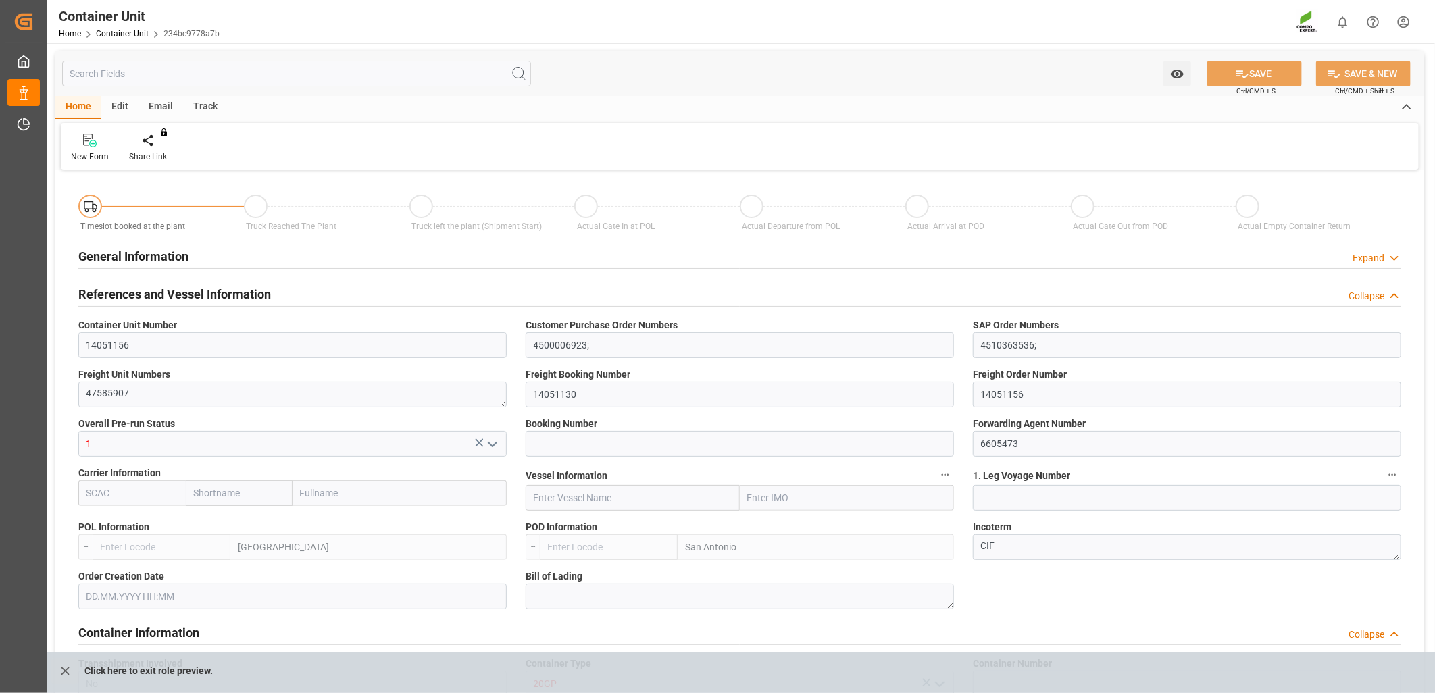
type input "24576"
type input "[DATE] 10:52"
type input "[DATE]"
drag, startPoint x: 782, startPoint y: 68, endPoint x: 650, endPoint y: 64, distance: 131.8
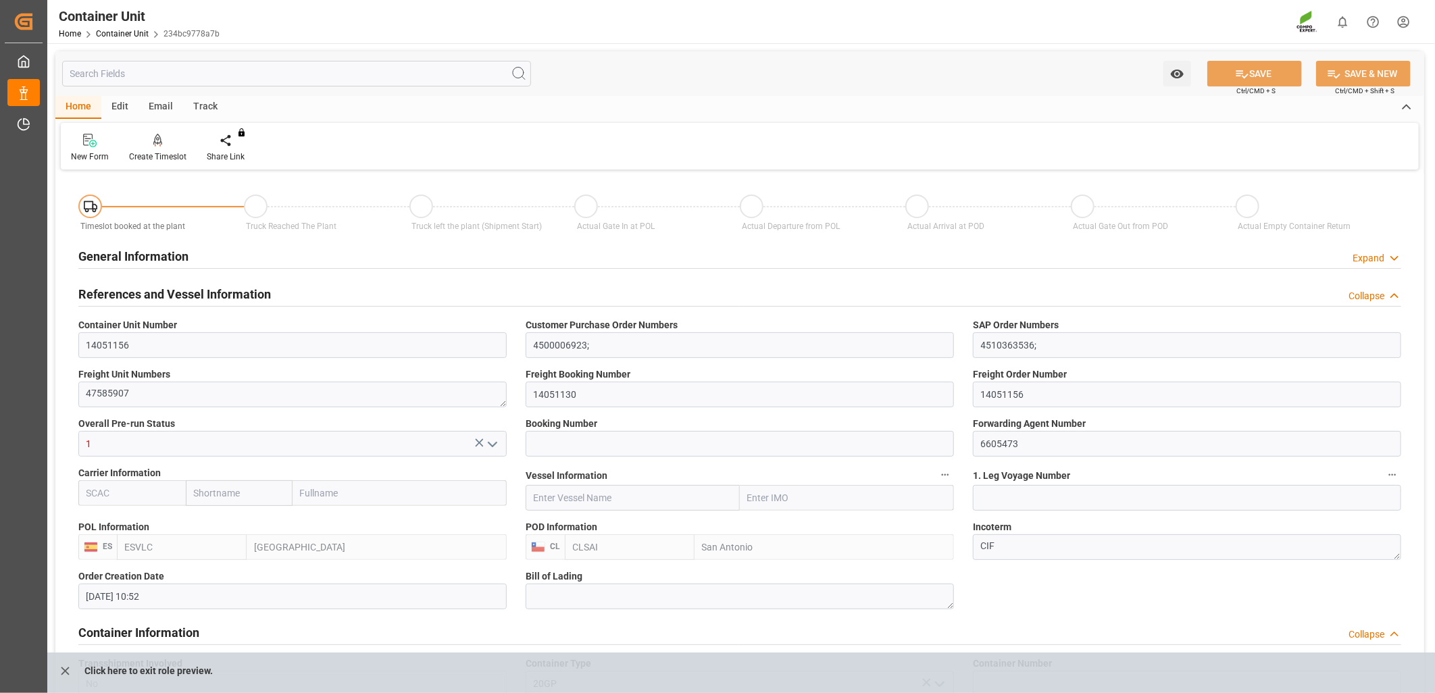
click at [782, 68] on div "You do not have permission for watch. Contact admin. SAVE Ctrl/CMD + S SAVE & N…" at bounding box center [739, 73] width 1369 height 45
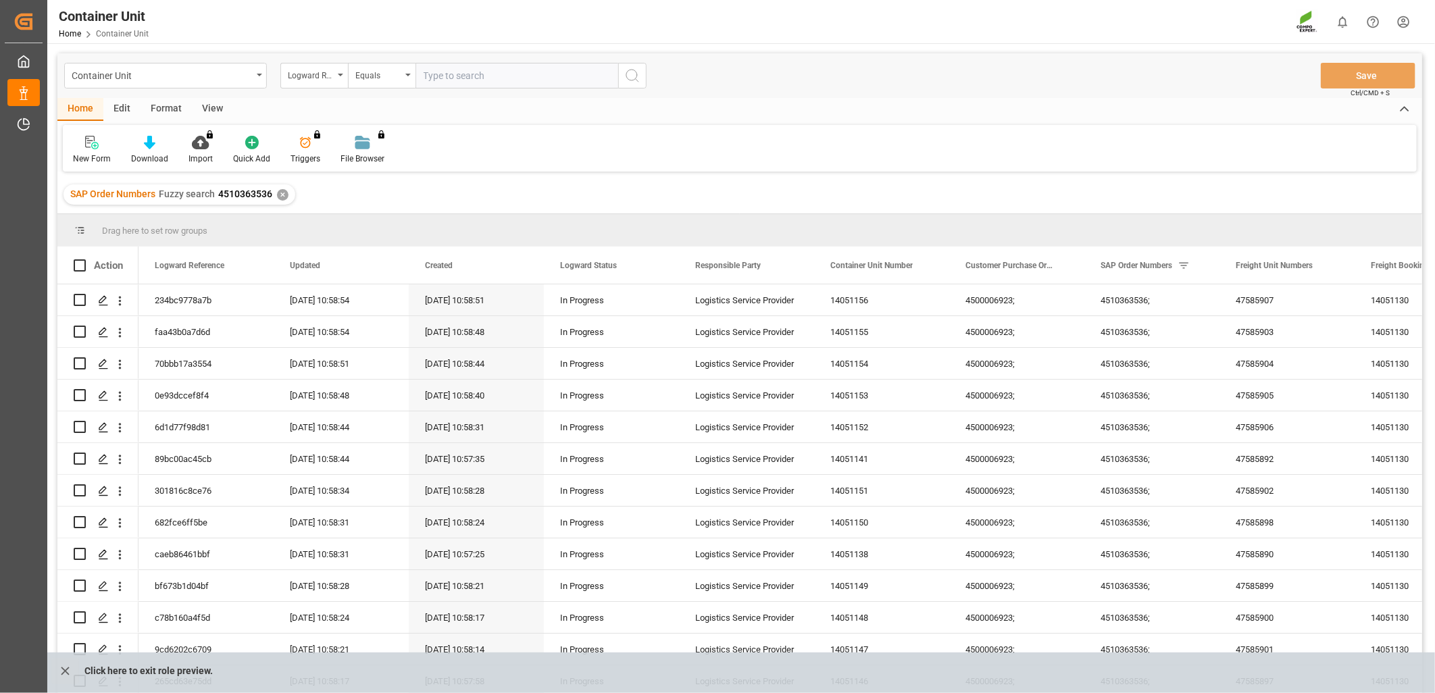
click at [865, 95] on div "Container Unit Logward Reference Equals Save Ctrl/CMD + S" at bounding box center [739, 75] width 1365 height 45
click at [62, 670] on icon "close role preview" at bounding box center [65, 671] width 14 height 14
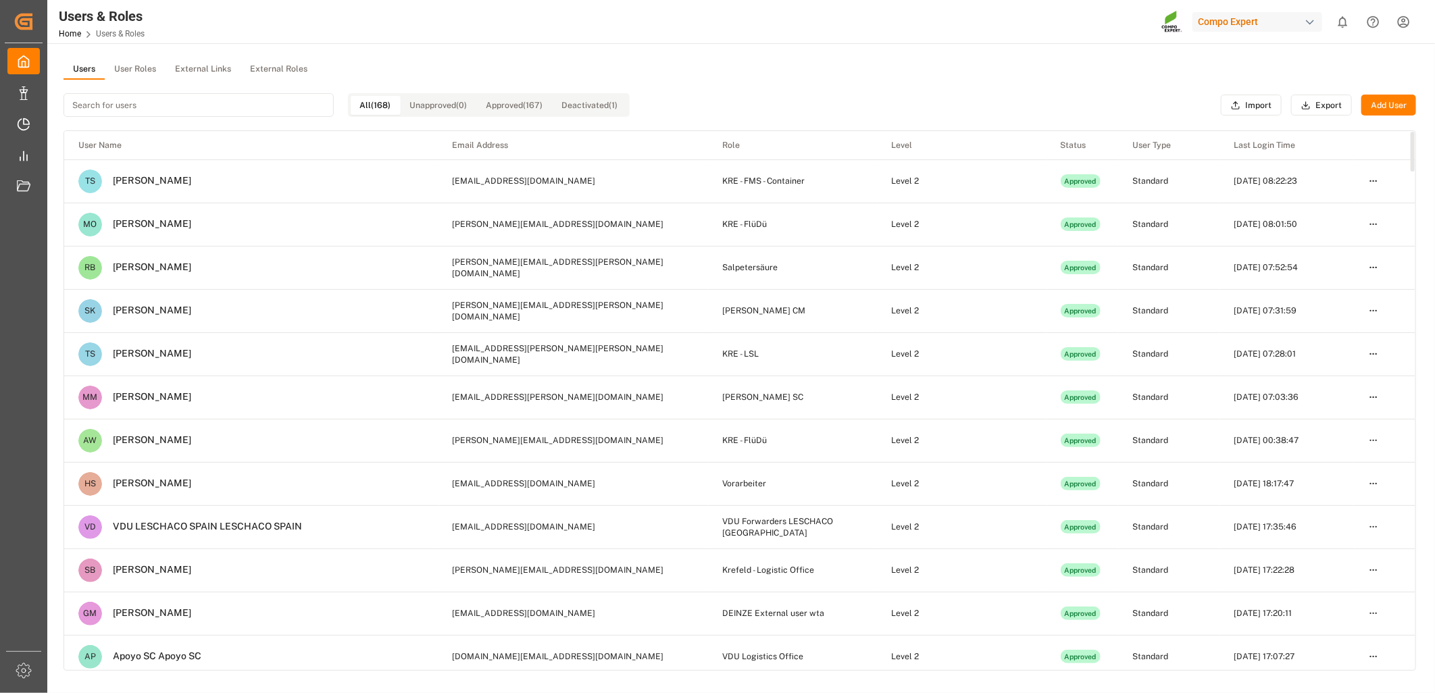
drag, startPoint x: 1009, startPoint y: 42, endPoint x: 927, endPoint y: 51, distance: 82.3
click at [1007, 42] on div "Users & Roles Home Users & Roles Compo Expert 0 Notifications Only show unread …" at bounding box center [736, 21] width 1397 height 43
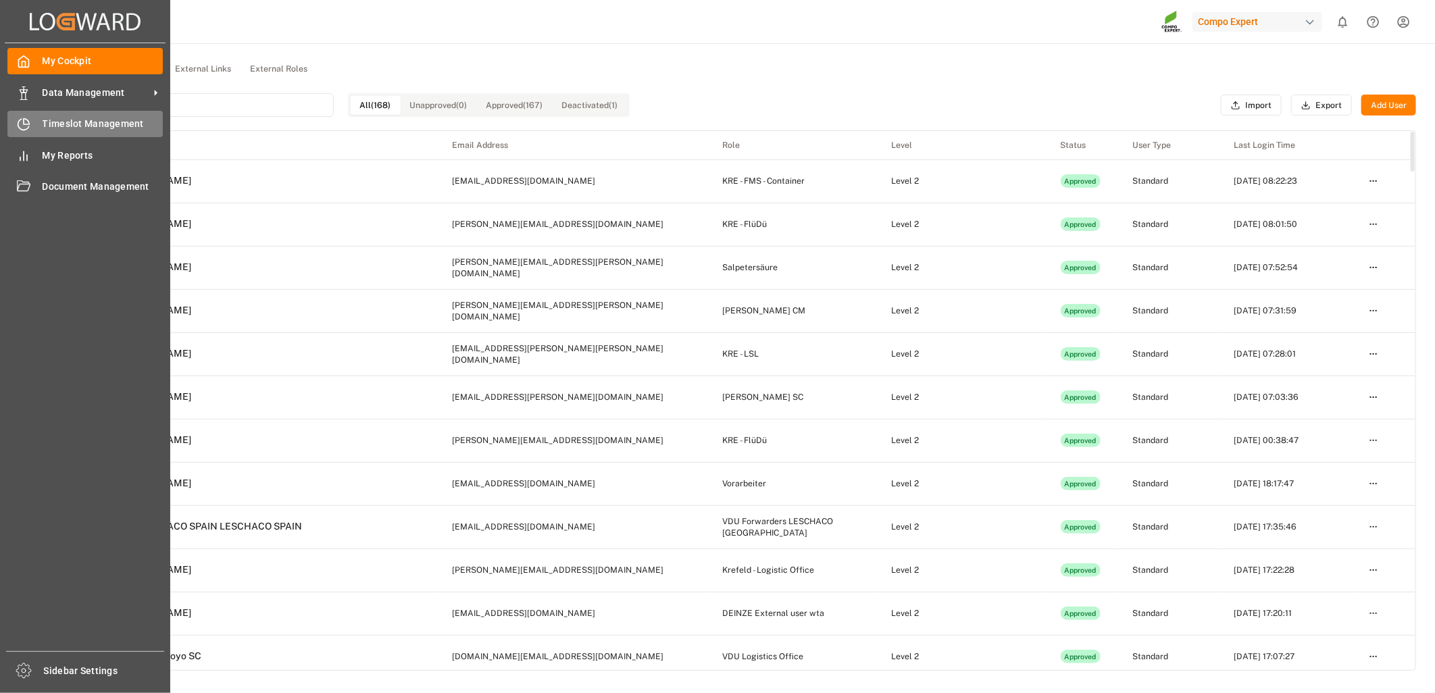
click at [24, 119] on icon at bounding box center [26, 121] width 5 height 5
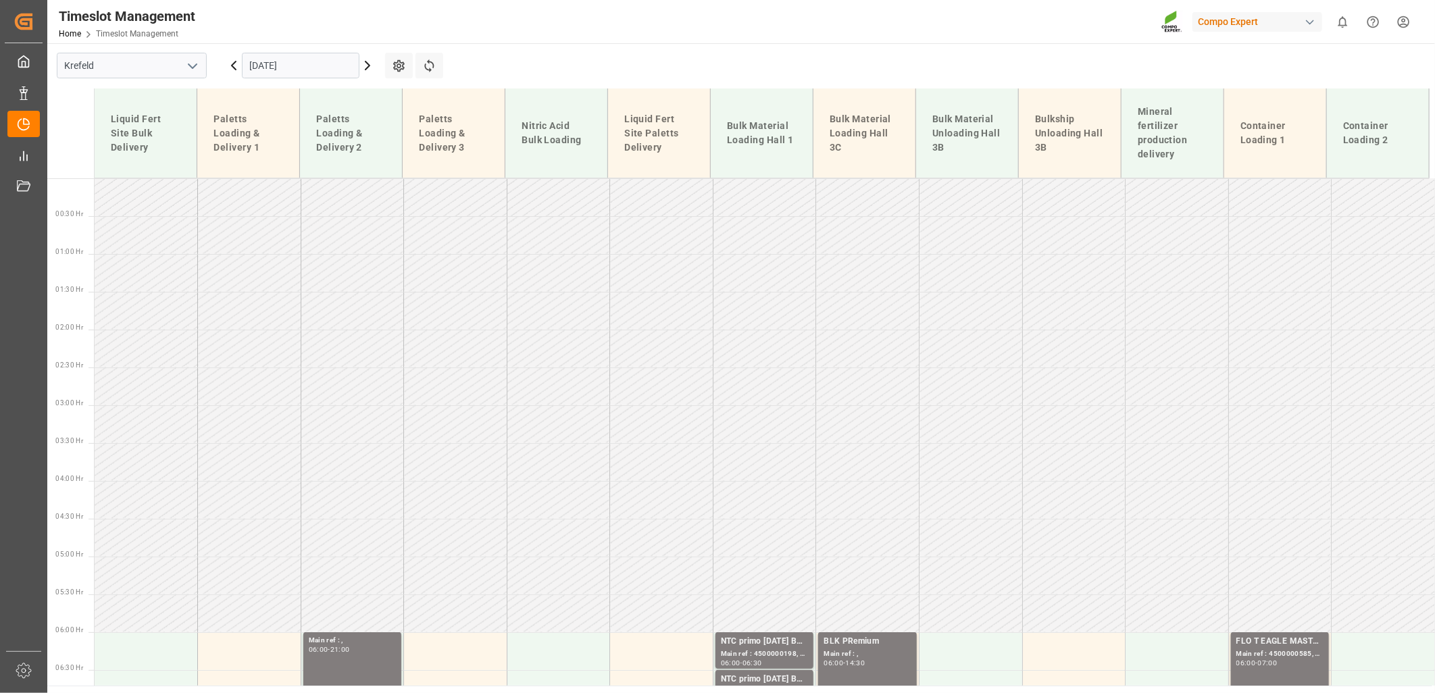
drag, startPoint x: 194, startPoint y: 64, endPoint x: 187, endPoint y: 72, distance: 10.0
click at [191, 64] on icon "open menu" at bounding box center [192, 66] width 16 height 16
click at [120, 160] on div "La Vall d [PERSON_NAME]" at bounding box center [131, 156] width 149 height 30
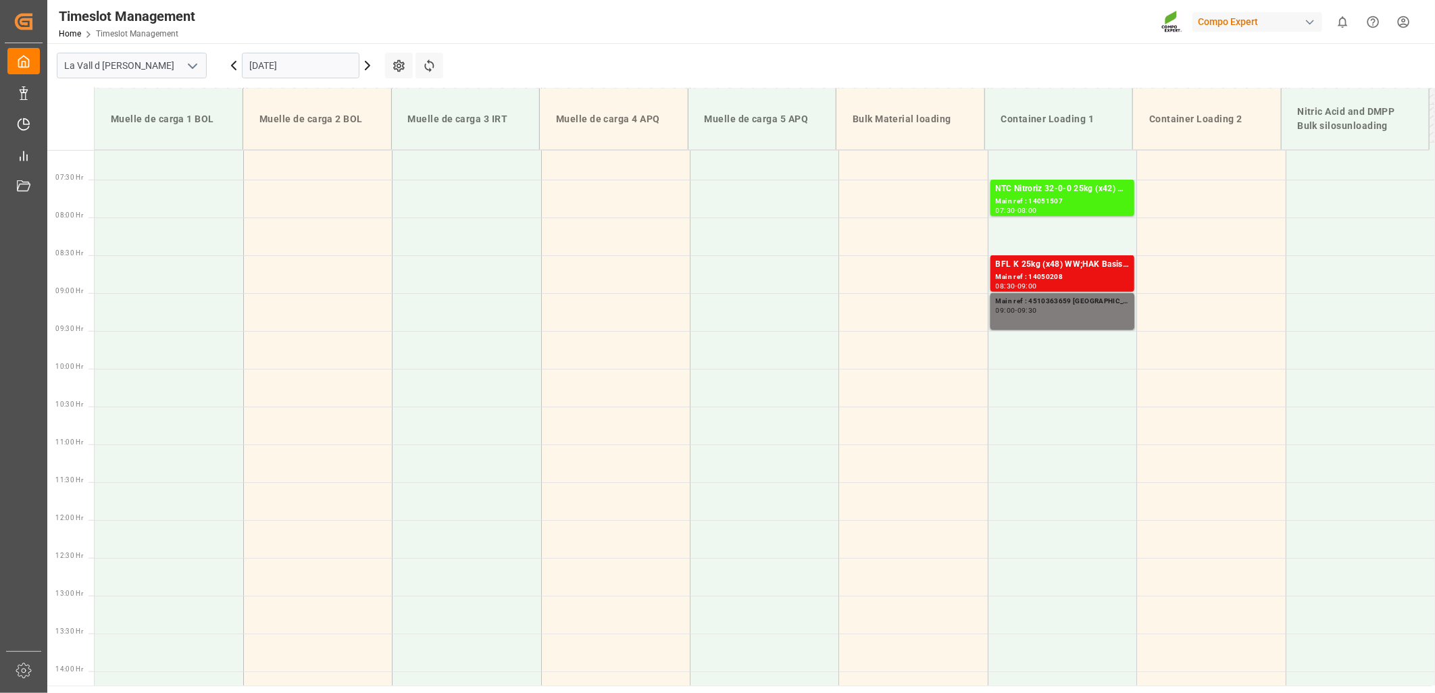
scroll to position [386, 0]
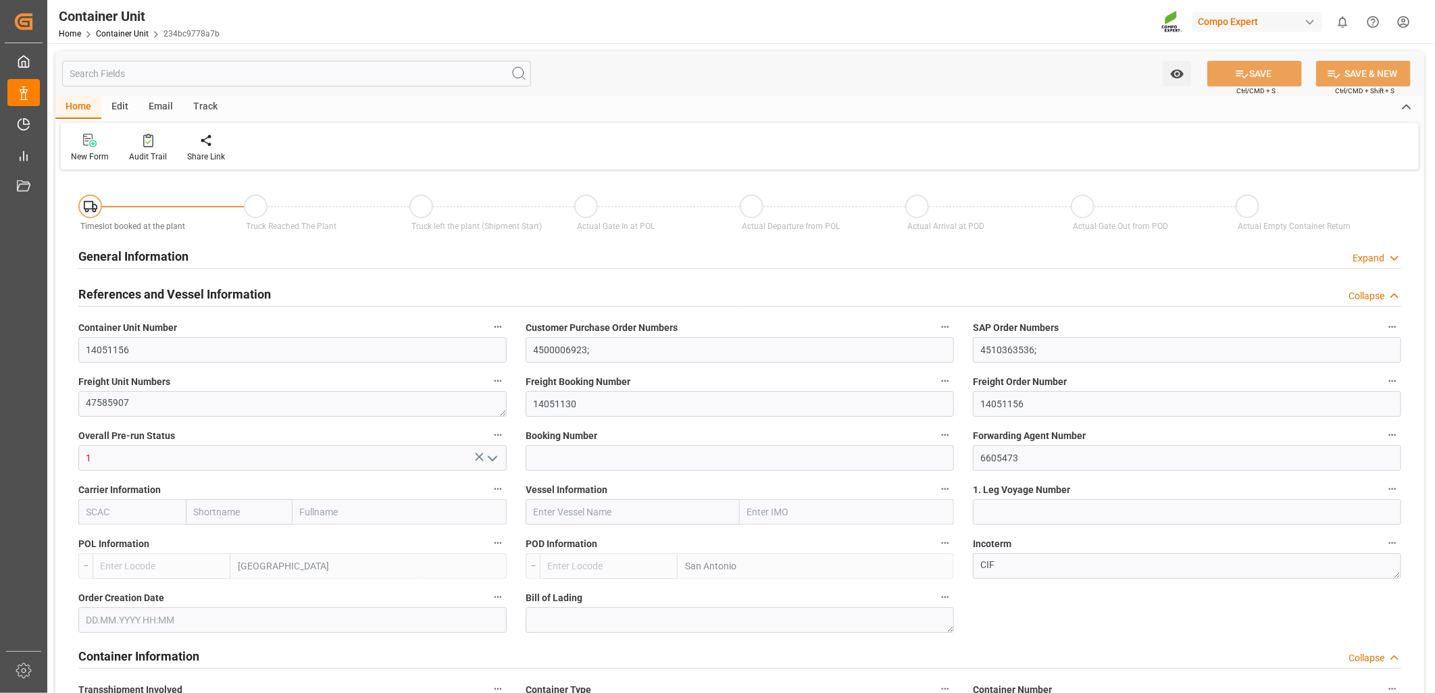
type input "ESVLC"
type input "CLSAI"
type input "0"
type input "500"
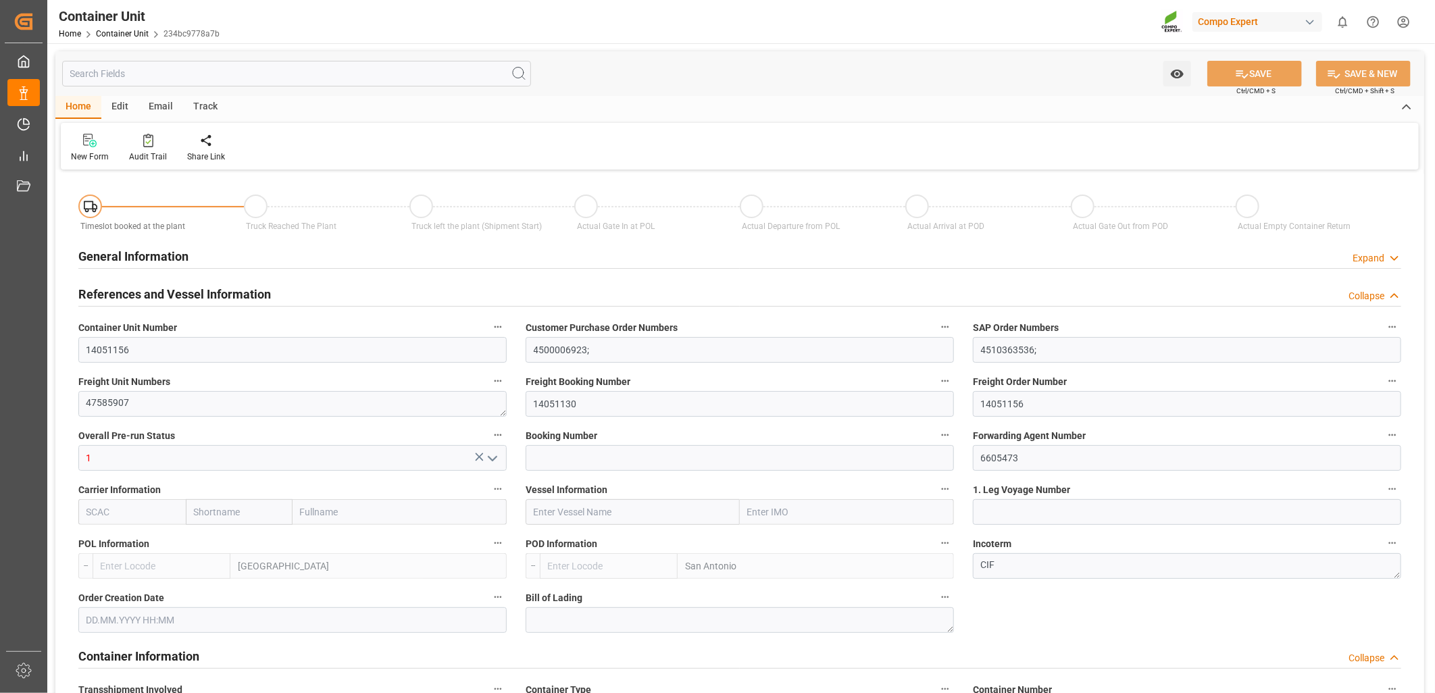
type input "24576"
type input "[DATE] 10:52"
type input "[DATE]"
